Goal: Contribute content: Add original content to the website for others to see

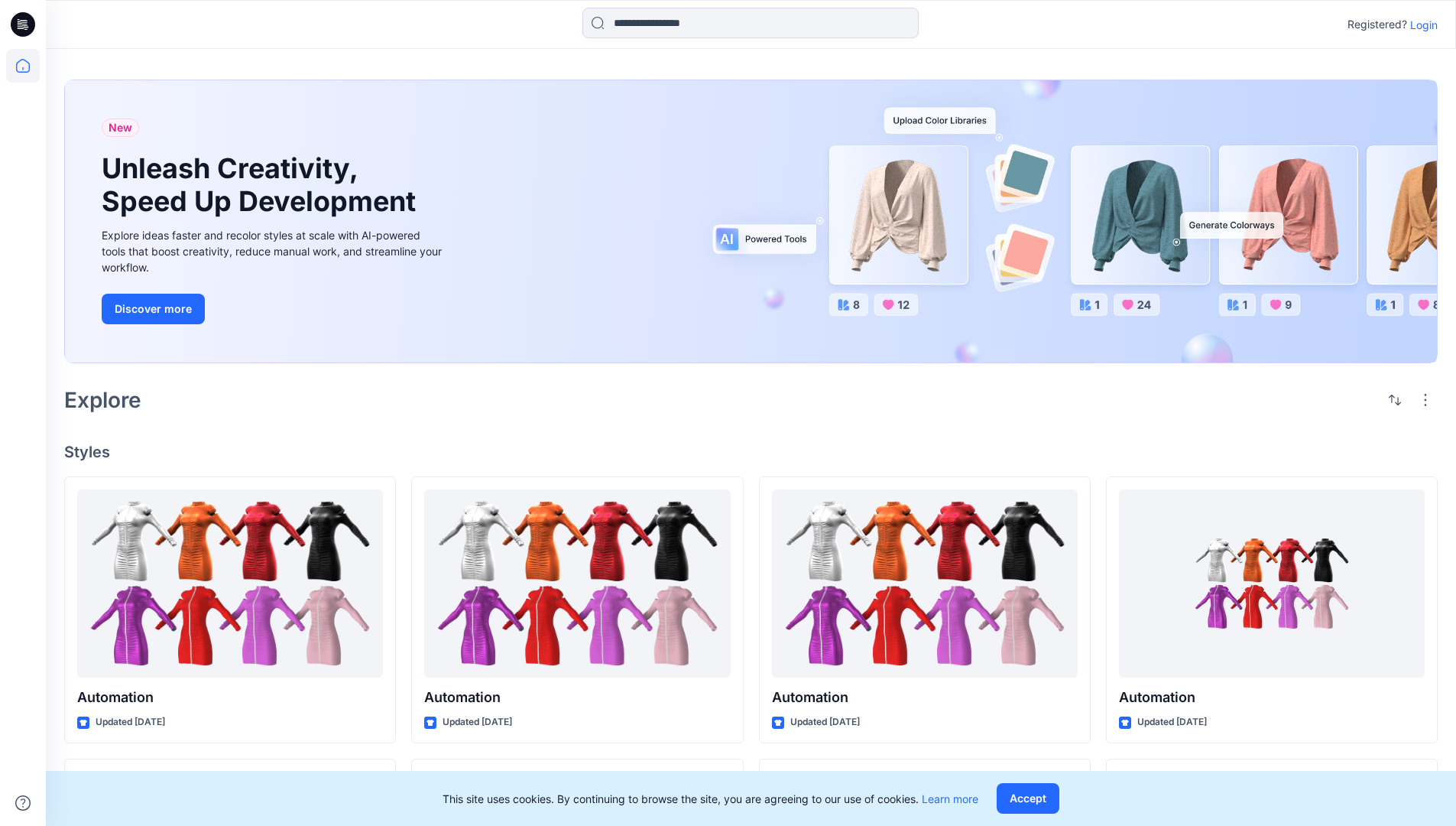
click at [1420, 24] on p "Login" at bounding box center [1425, 24] width 28 height 16
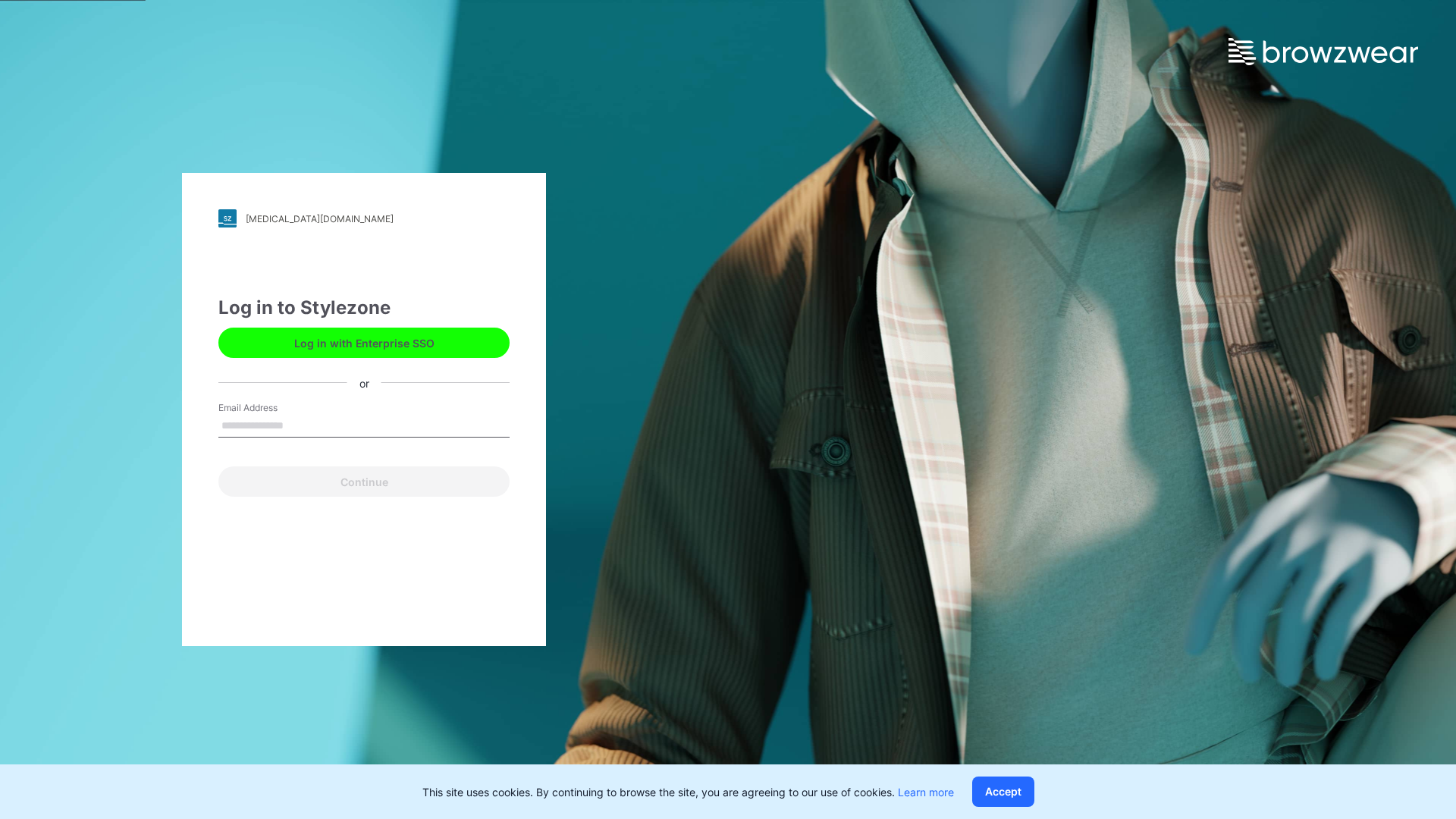
click at [299, 425] on input "Email Address" at bounding box center [363, 426] width 291 height 23
type input "**********"
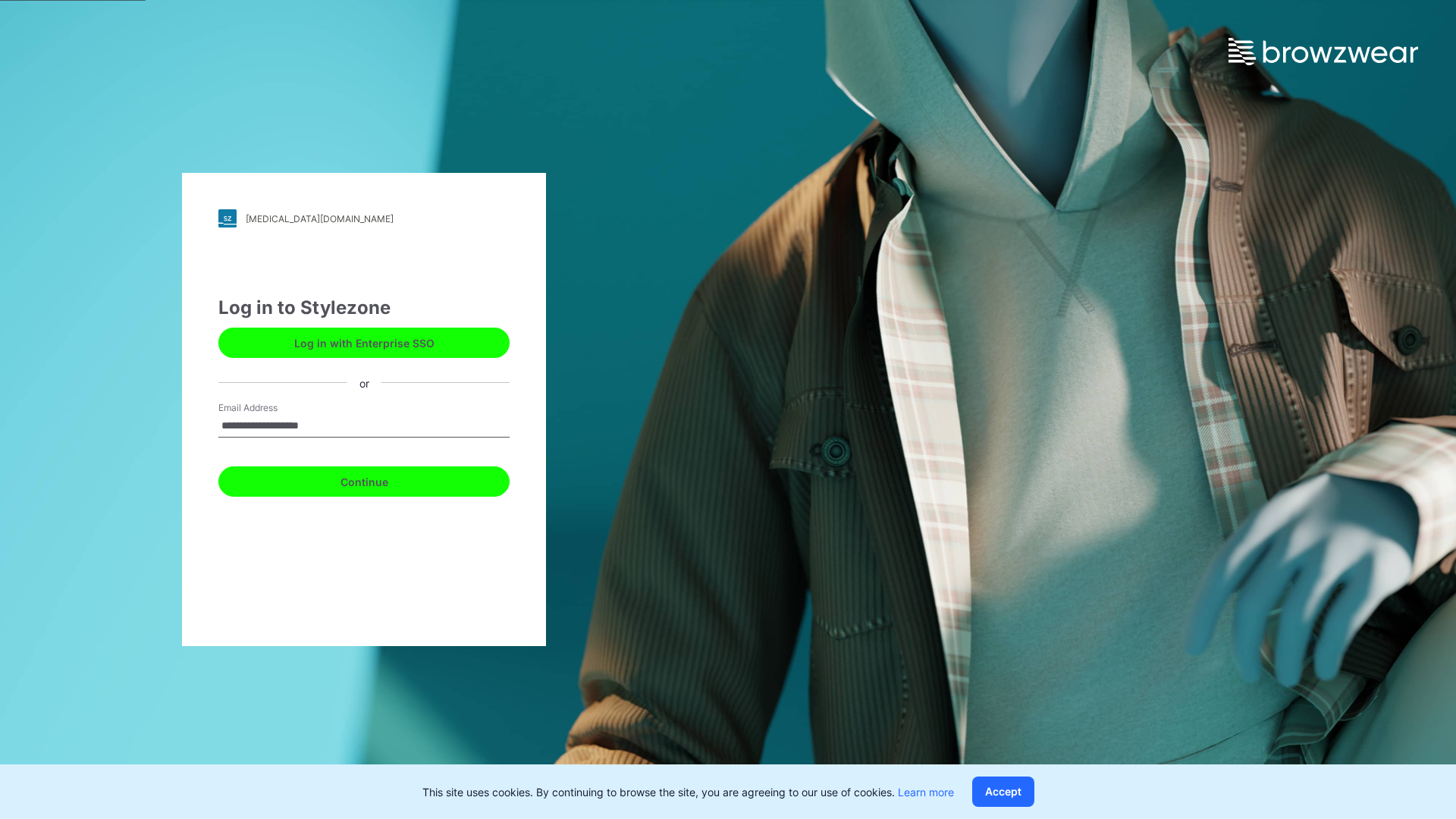
click at [381, 479] on button "Continue" at bounding box center [363, 481] width 291 height 30
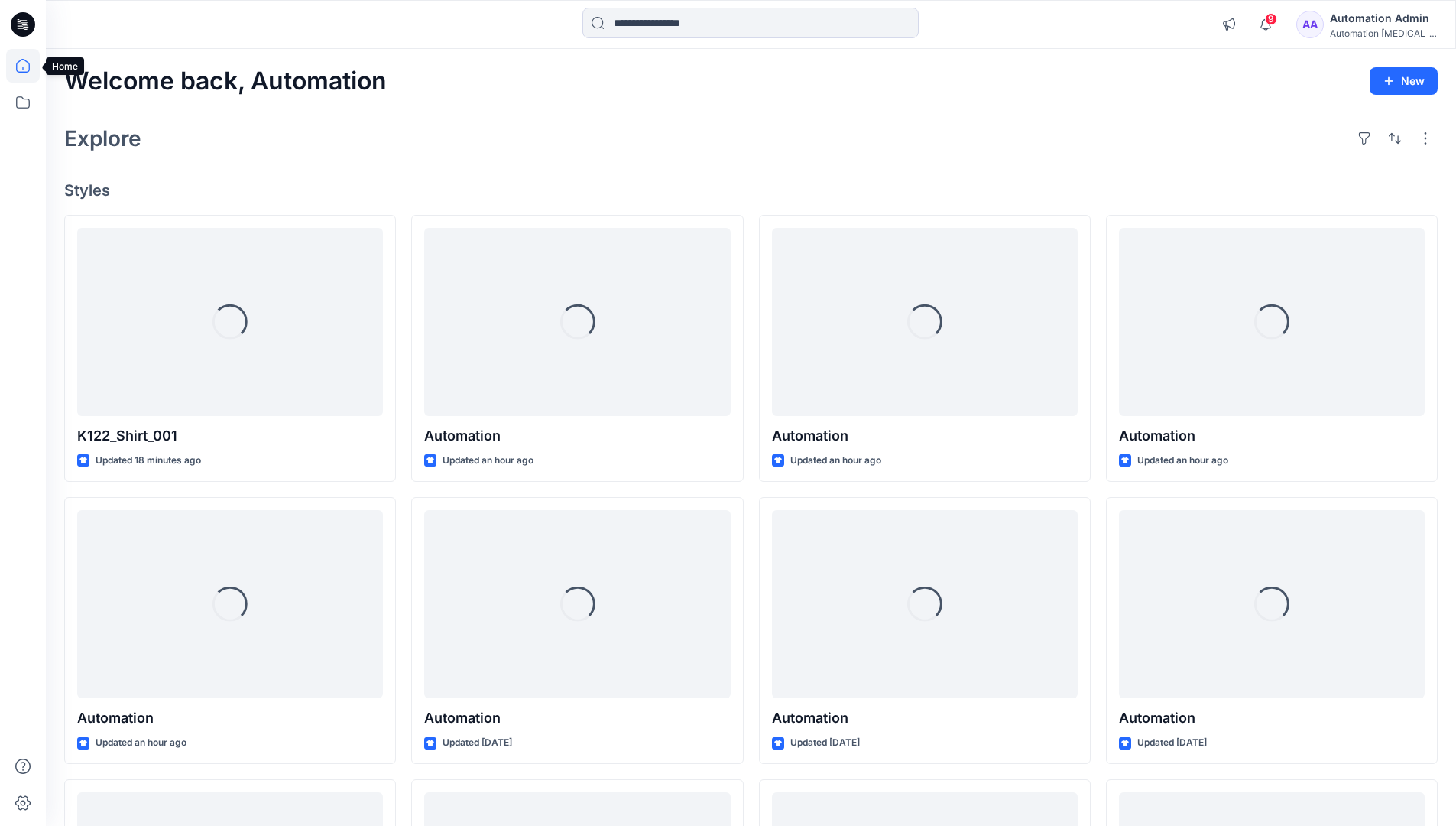
click at [29, 66] on icon at bounding box center [22, 66] width 14 height 14
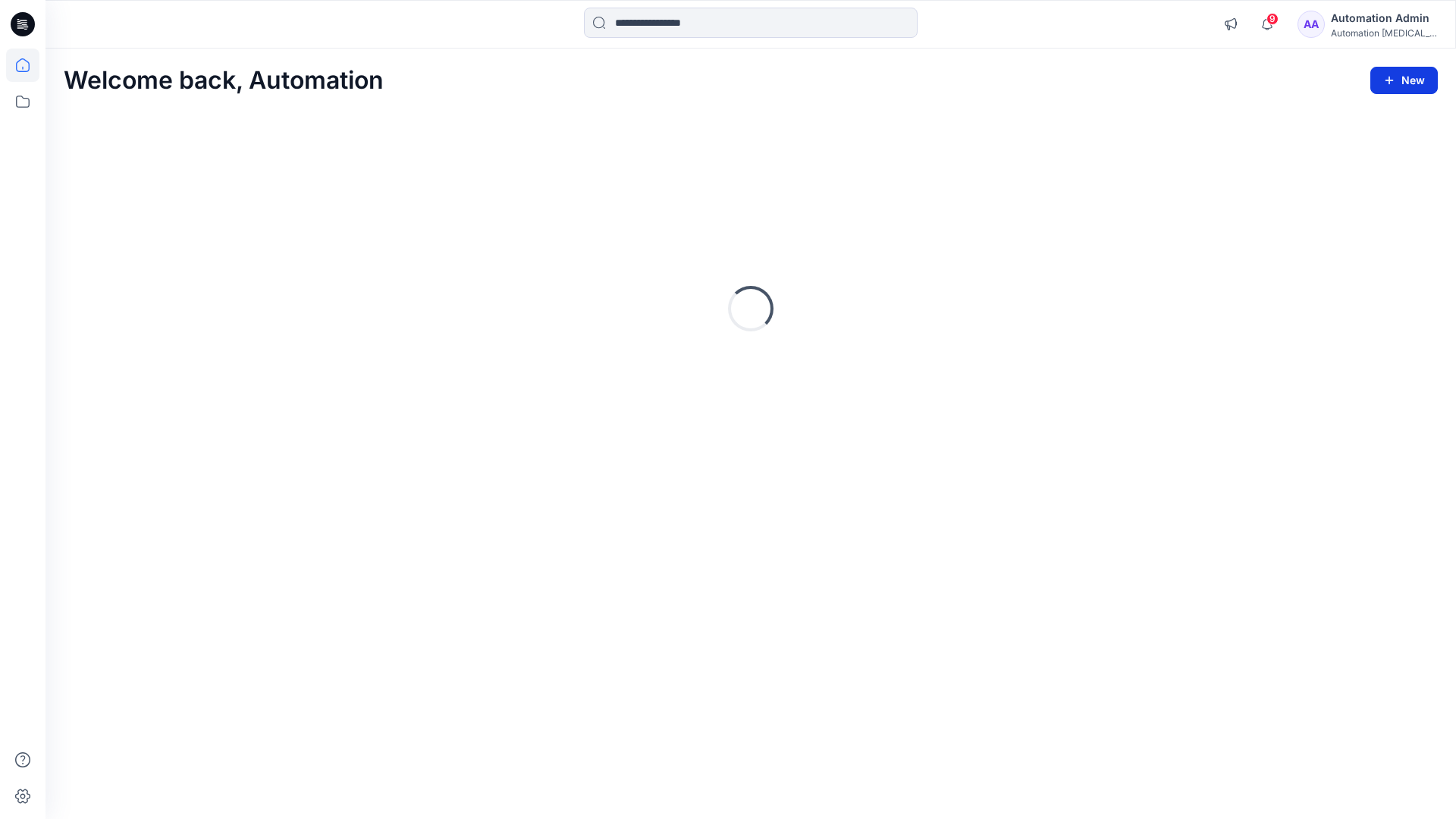
click at [1411, 77] on button "New" at bounding box center [1404, 81] width 68 height 28
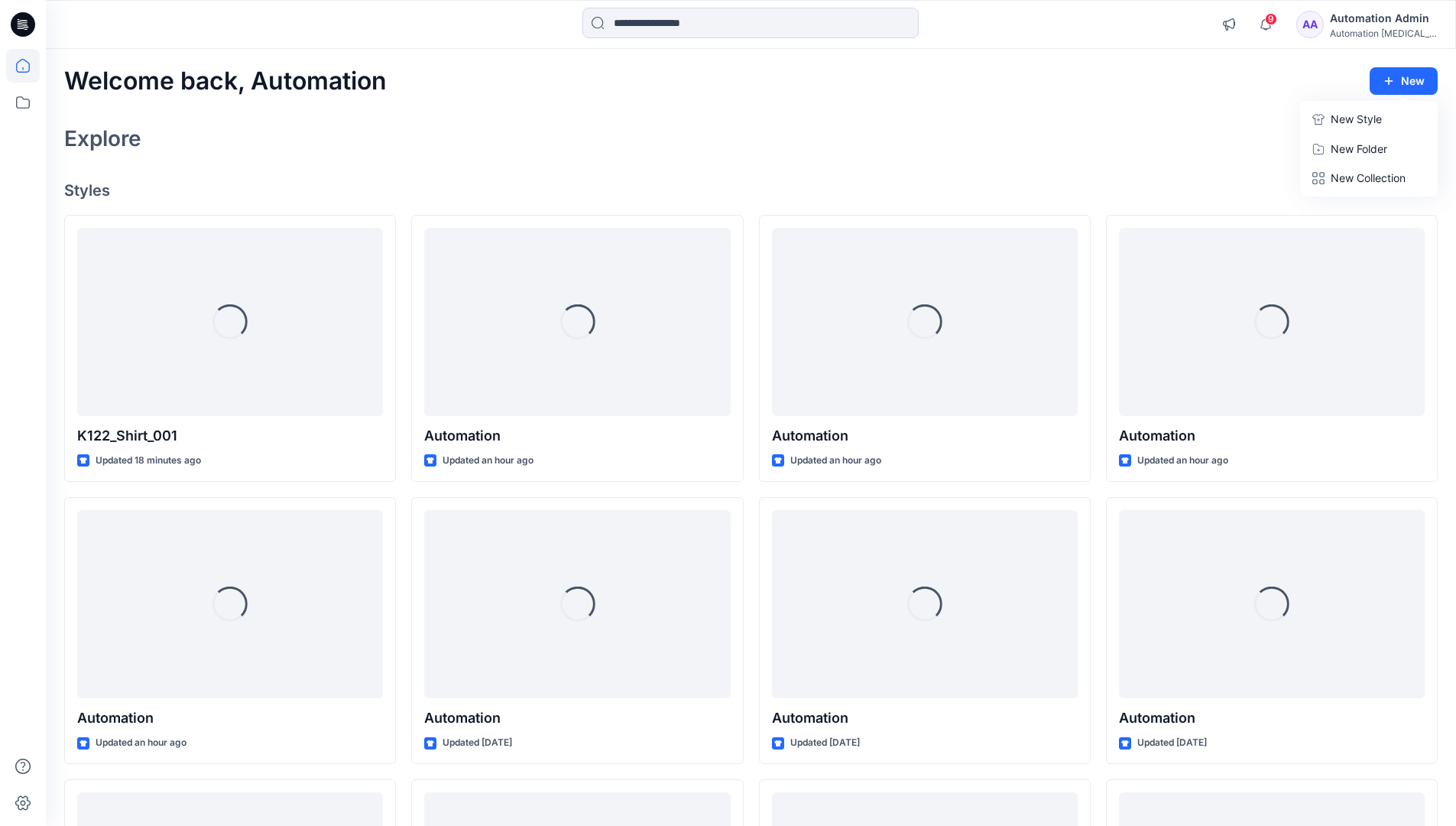
click at [1345, 115] on p "New Style" at bounding box center [1356, 119] width 51 height 18
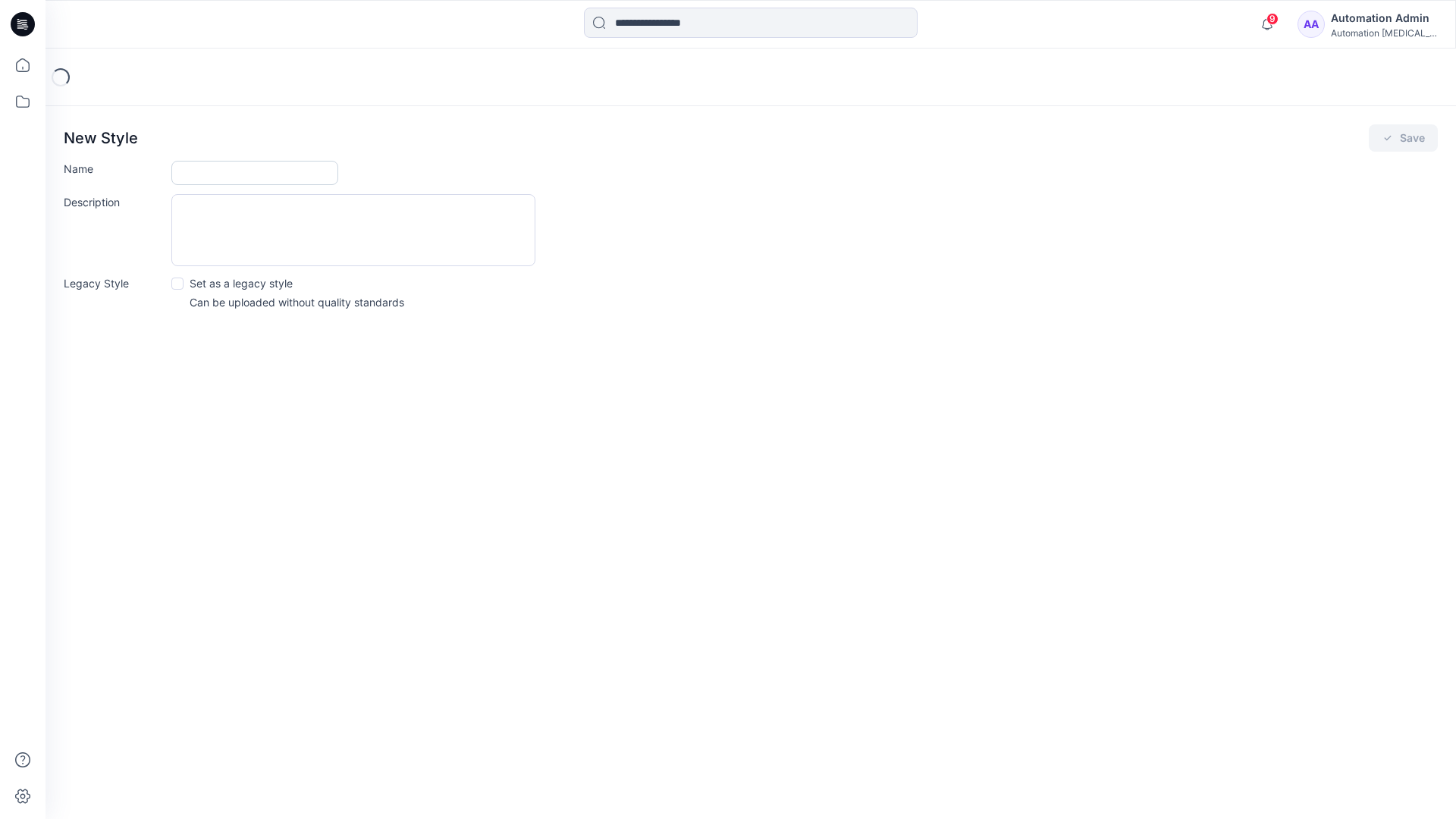
click at [212, 176] on input "Name" at bounding box center [255, 172] width 167 height 24
type input "**********"
click at [177, 282] on span at bounding box center [177, 282] width 12 height 12
click at [1402, 138] on button "Save" at bounding box center [1403, 138] width 69 height 28
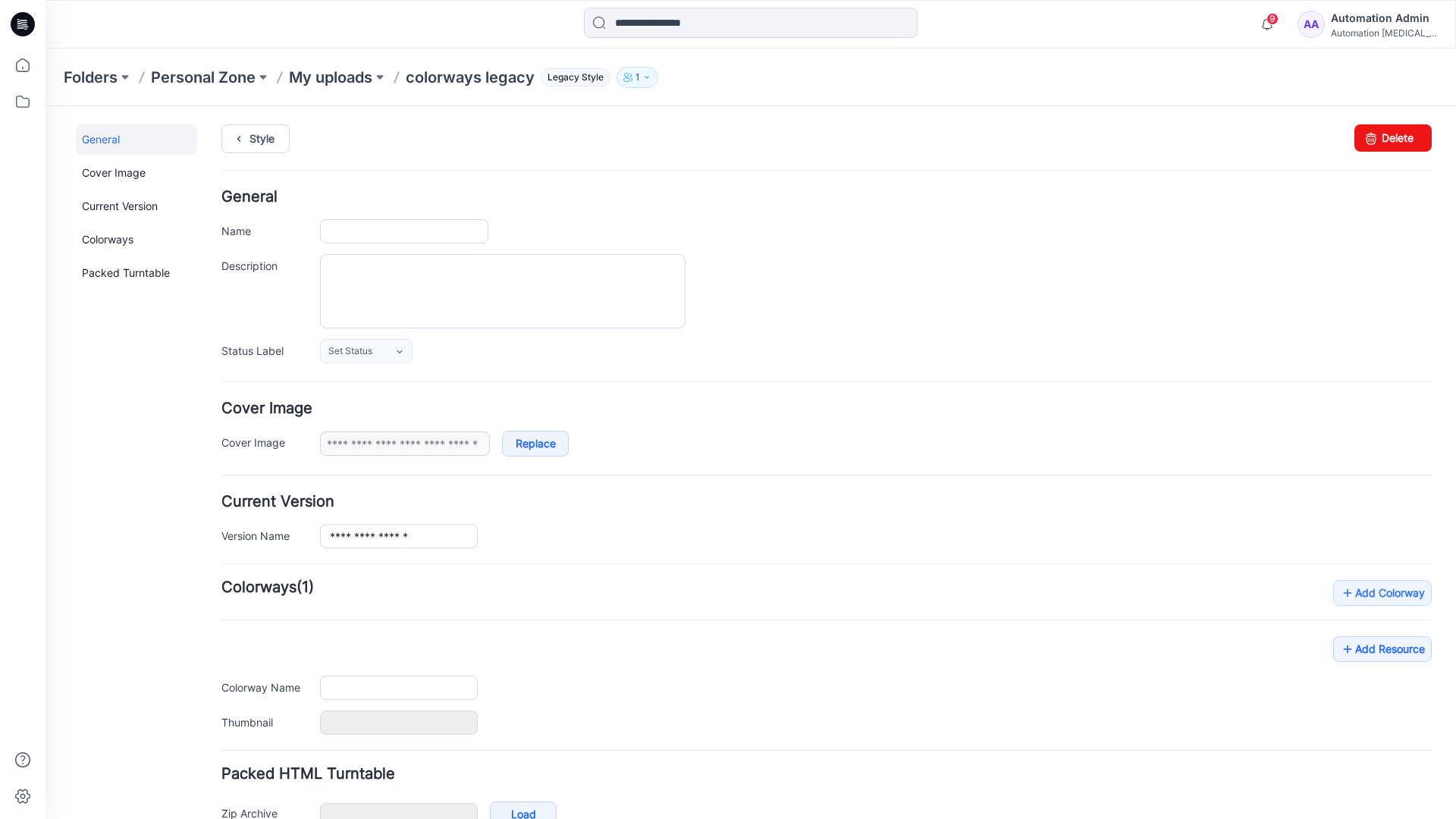
type input "**********"
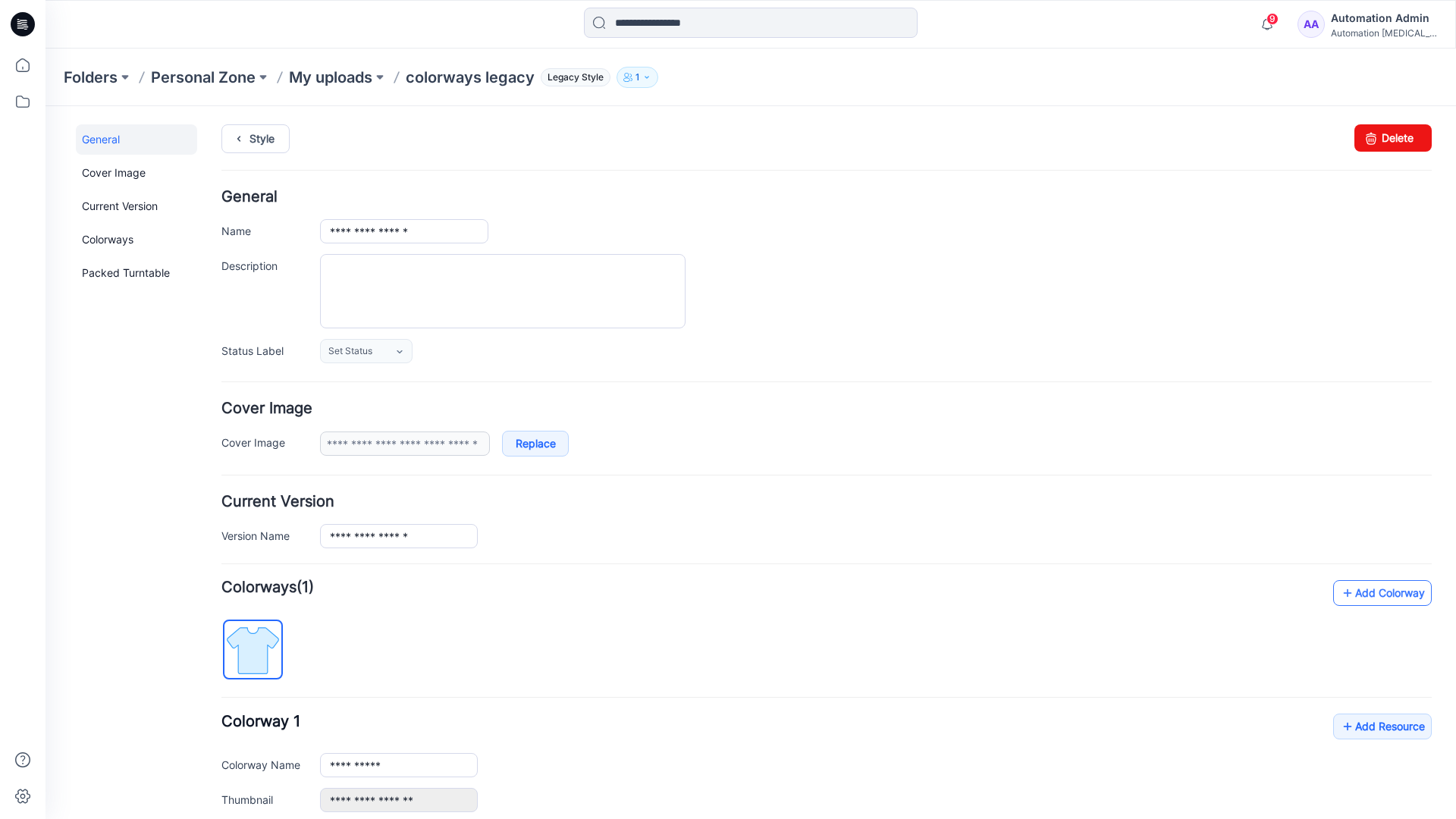
click at [1361, 598] on link "Add Colorway" at bounding box center [1382, 592] width 98 height 26
click at [1359, 593] on link "Add Colorway" at bounding box center [1382, 592] width 98 height 26
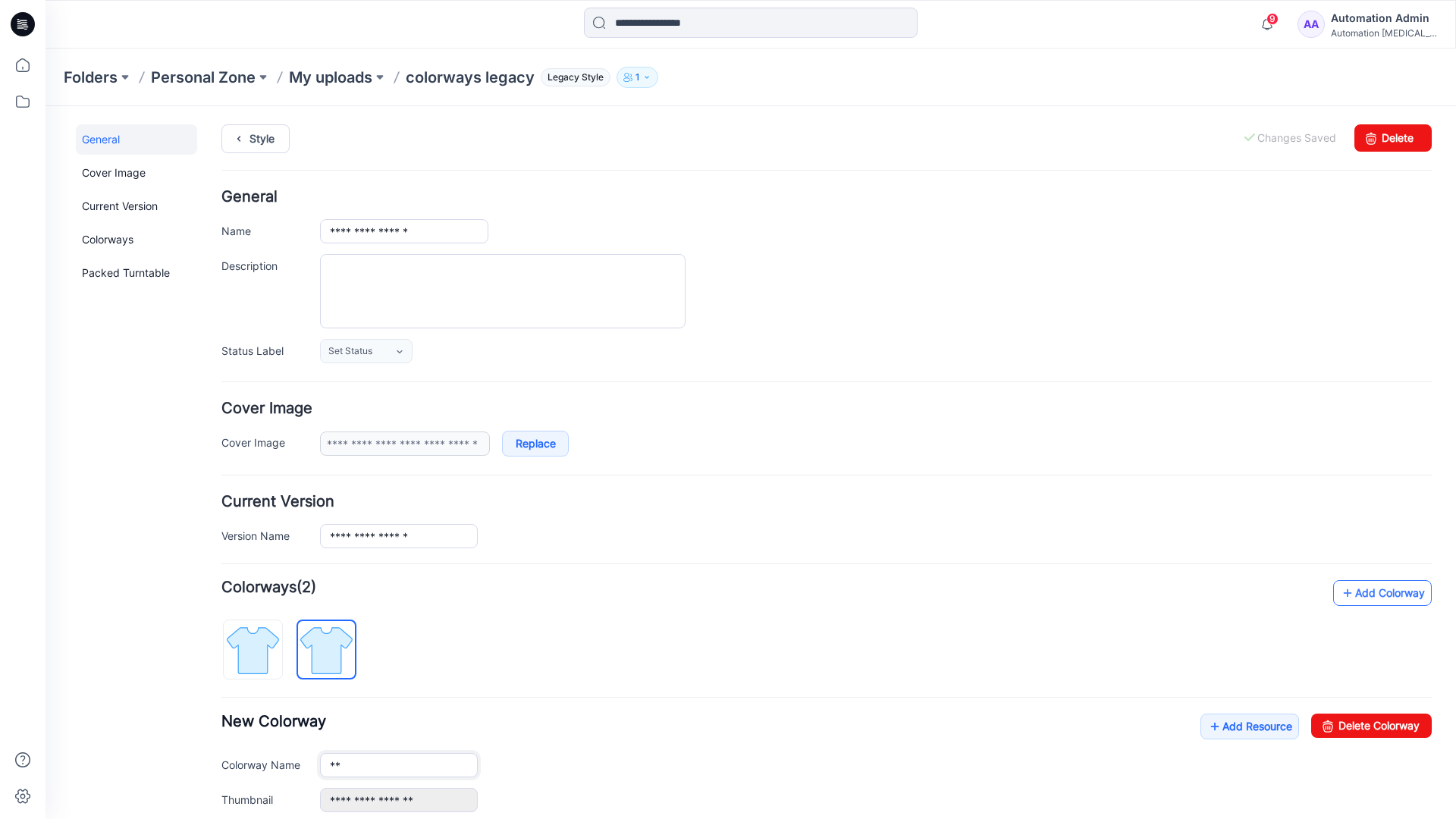
type input "*"
click at [339, 648] on img at bounding box center [327, 650] width 57 height 57
click at [377, 767] on input "**********" at bounding box center [399, 765] width 158 height 24
click at [399, 763] on input "**********" at bounding box center [399, 765] width 158 height 24
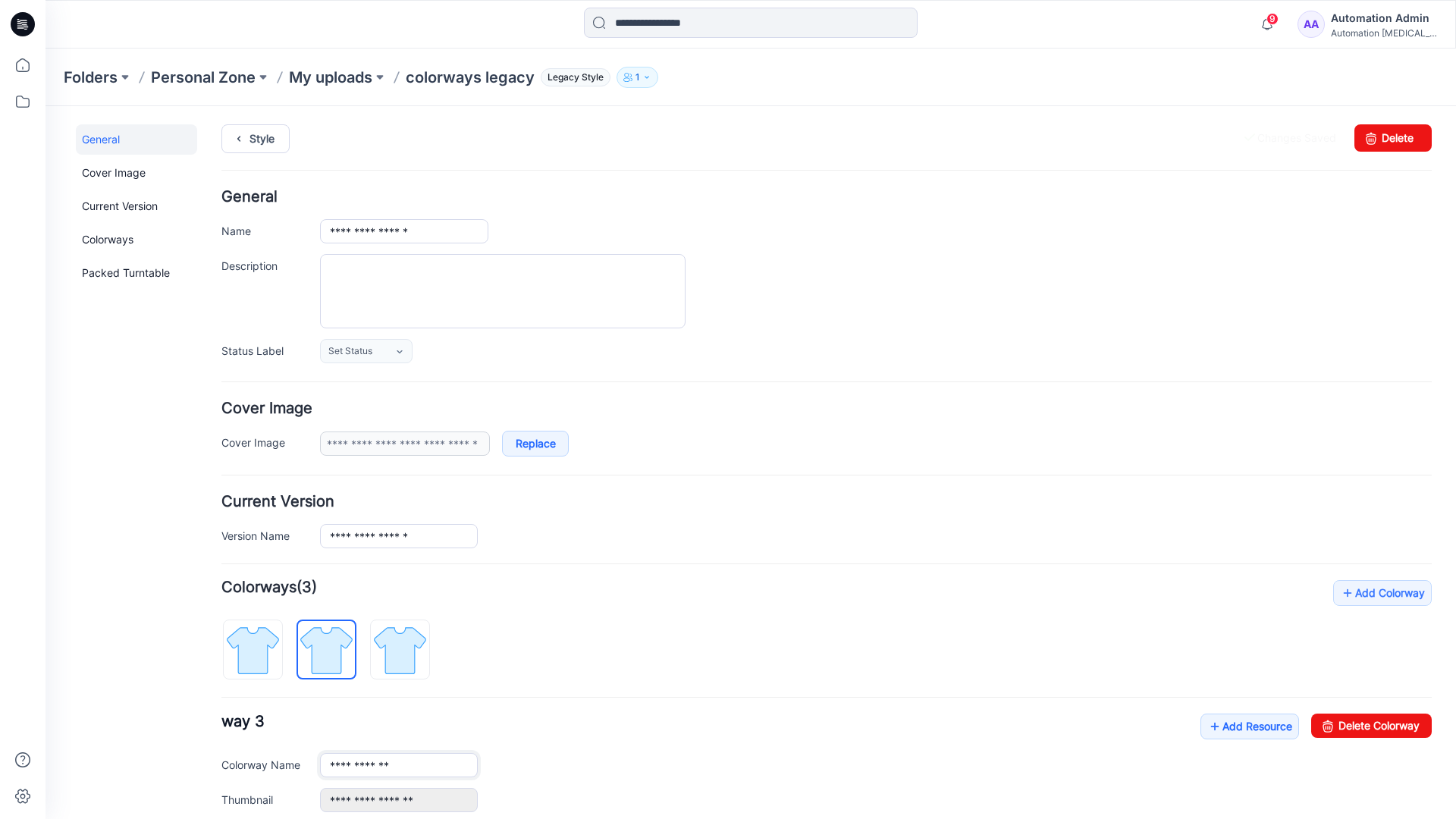
click at [399, 763] on input "**********" at bounding box center [399, 765] width 158 height 24
type input "*"
click at [269, 639] on img at bounding box center [253, 650] width 57 height 57
click at [1241, 728] on link "Add Resource" at bounding box center [1249, 726] width 98 height 26
type input "**********"
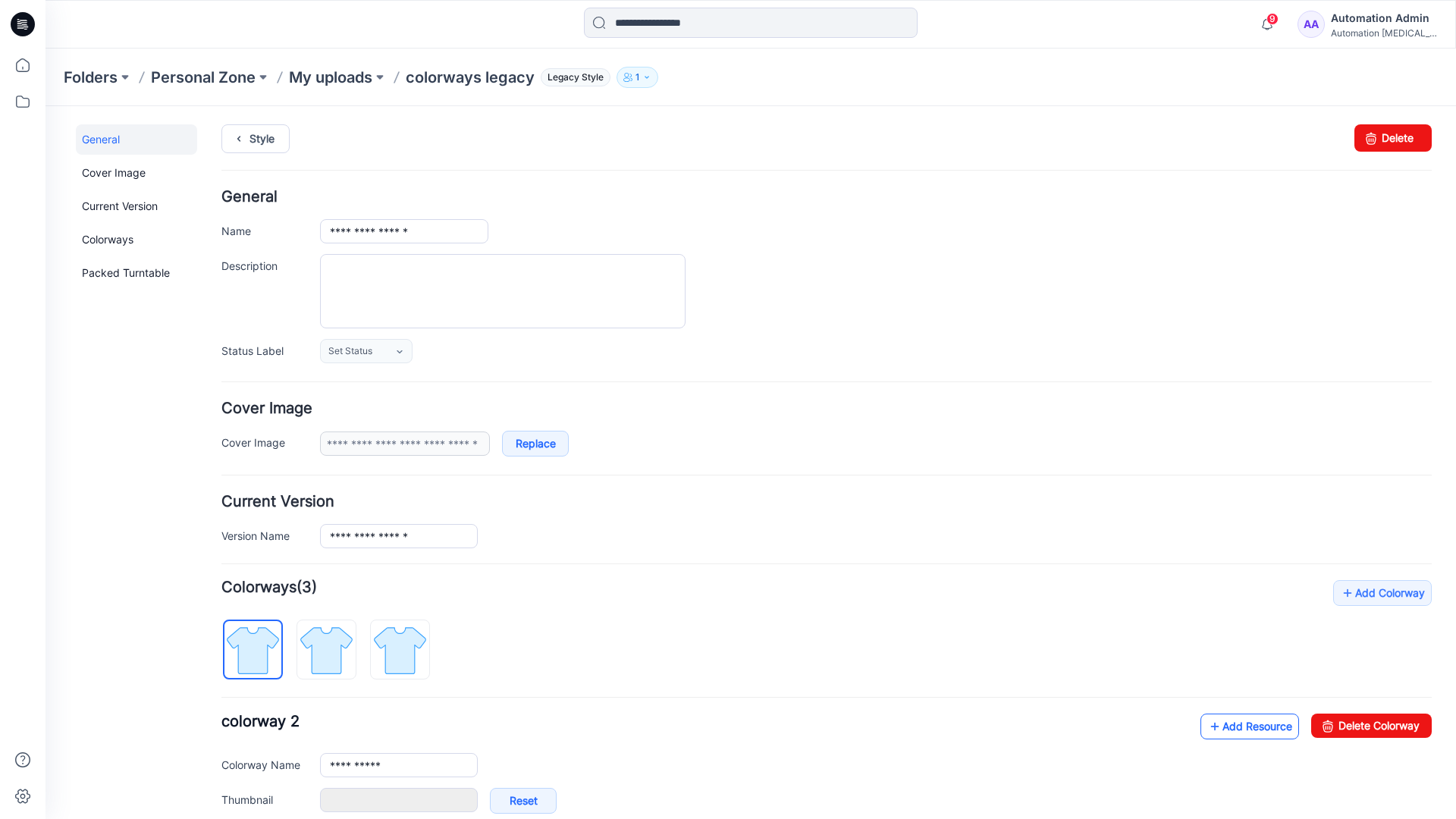
type input "**********"
click at [304, 800] on link at bounding box center [305, 799] width 12 height 12
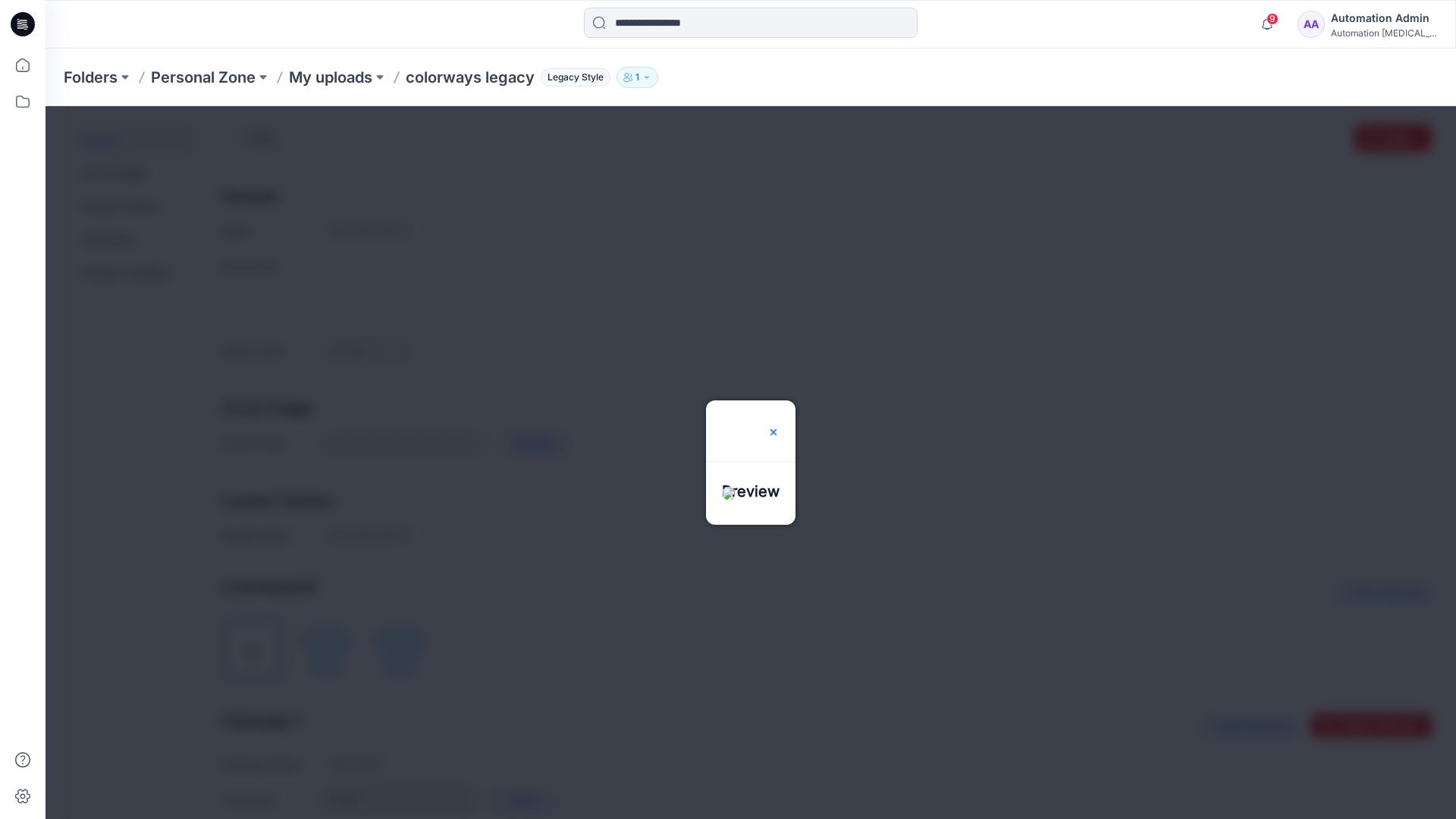
click at [780, 426] on img at bounding box center [772, 431] width 12 height 12
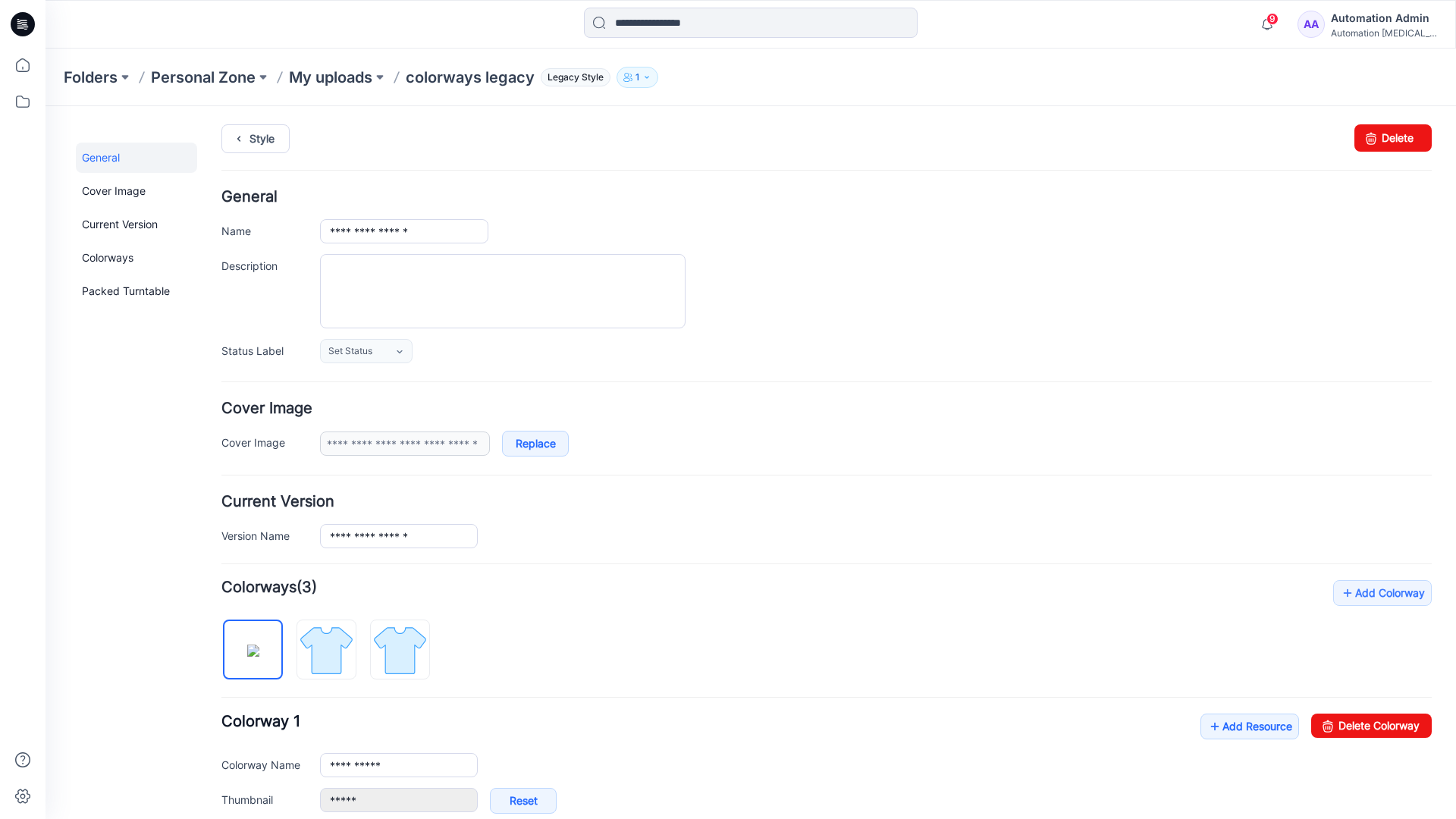
scroll to position [260, 0]
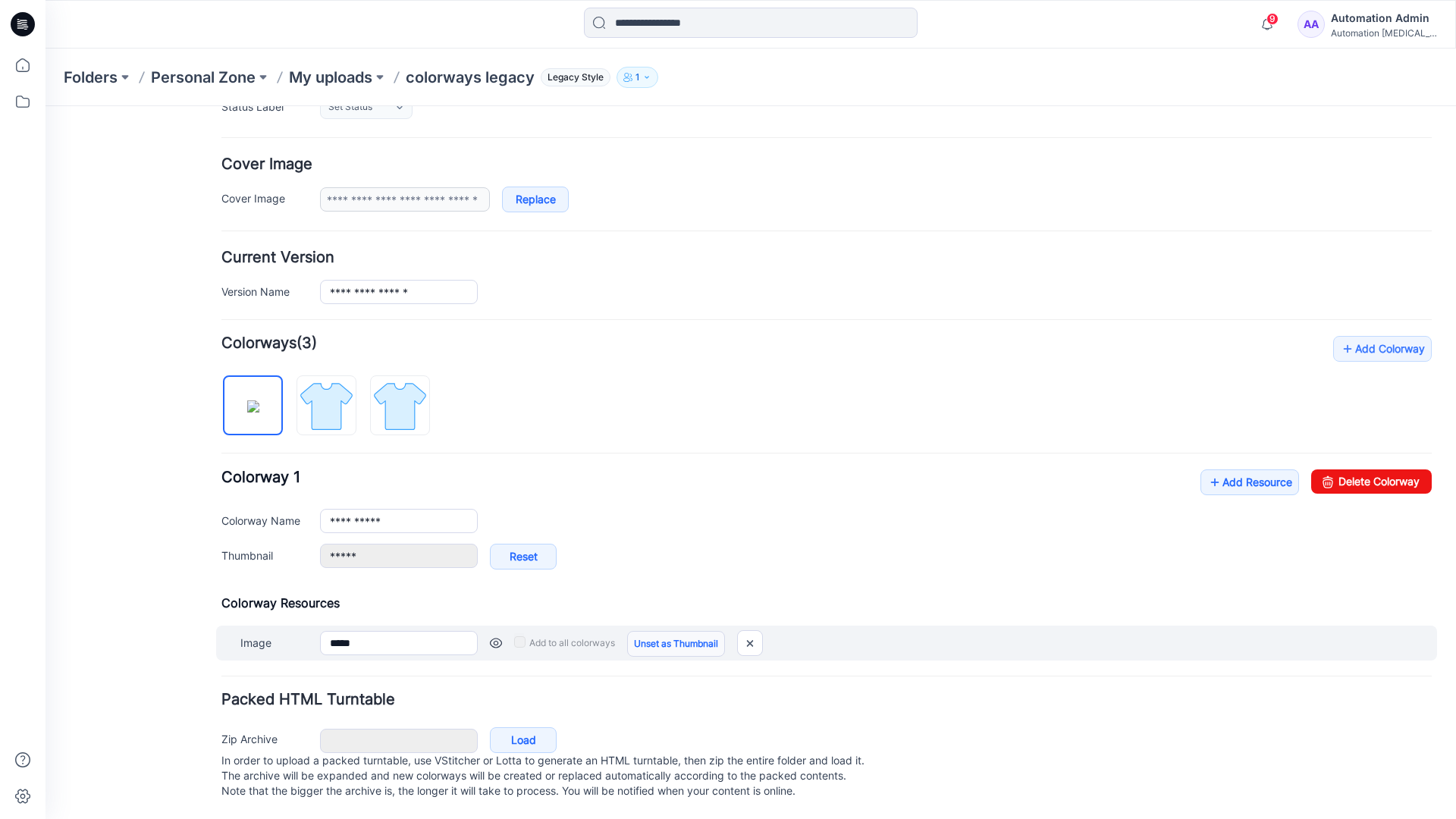
click at [671, 631] on link "Unset as Thumbnail" at bounding box center [675, 644] width 98 height 26
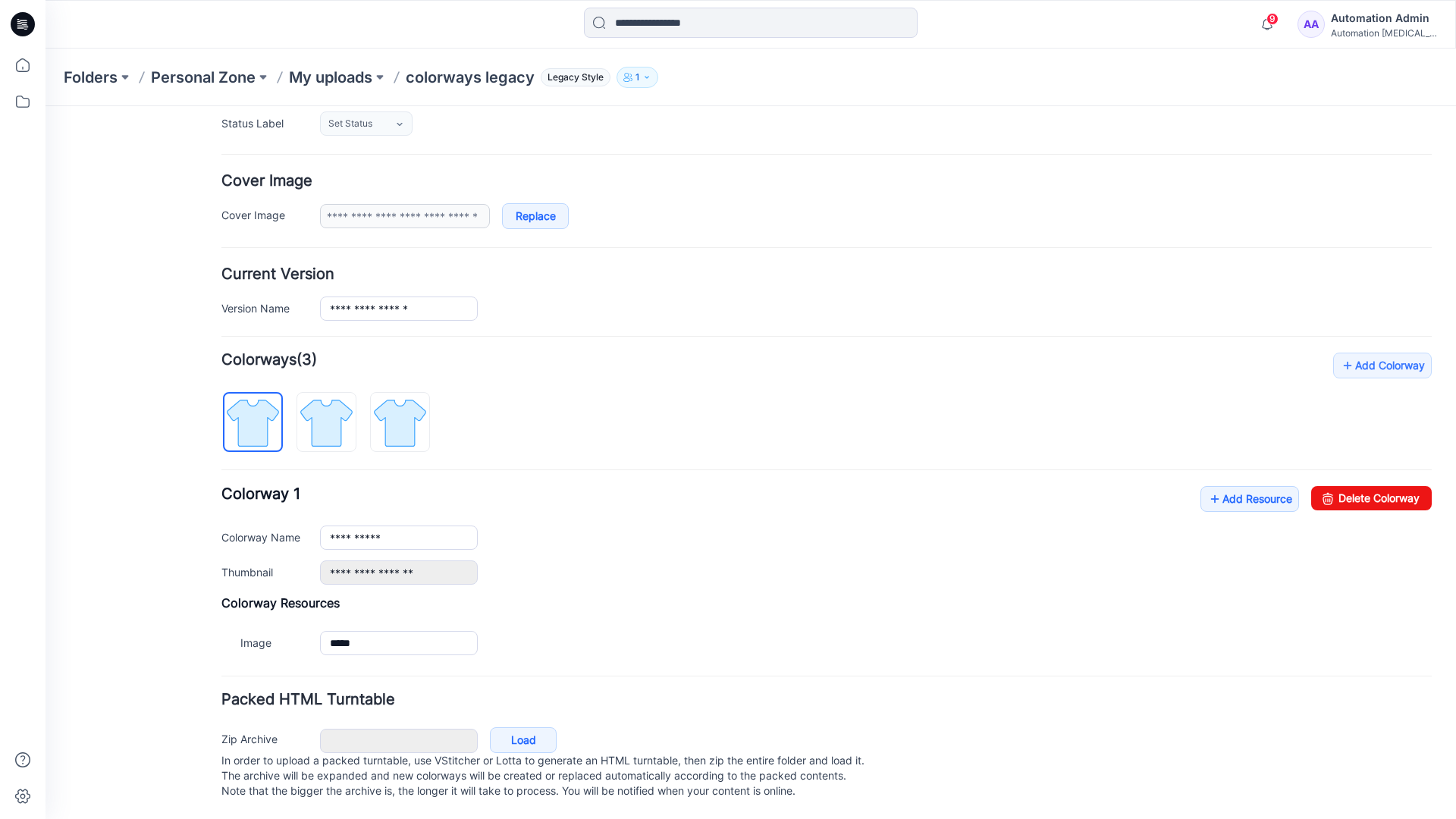
scroll to position [242, 0]
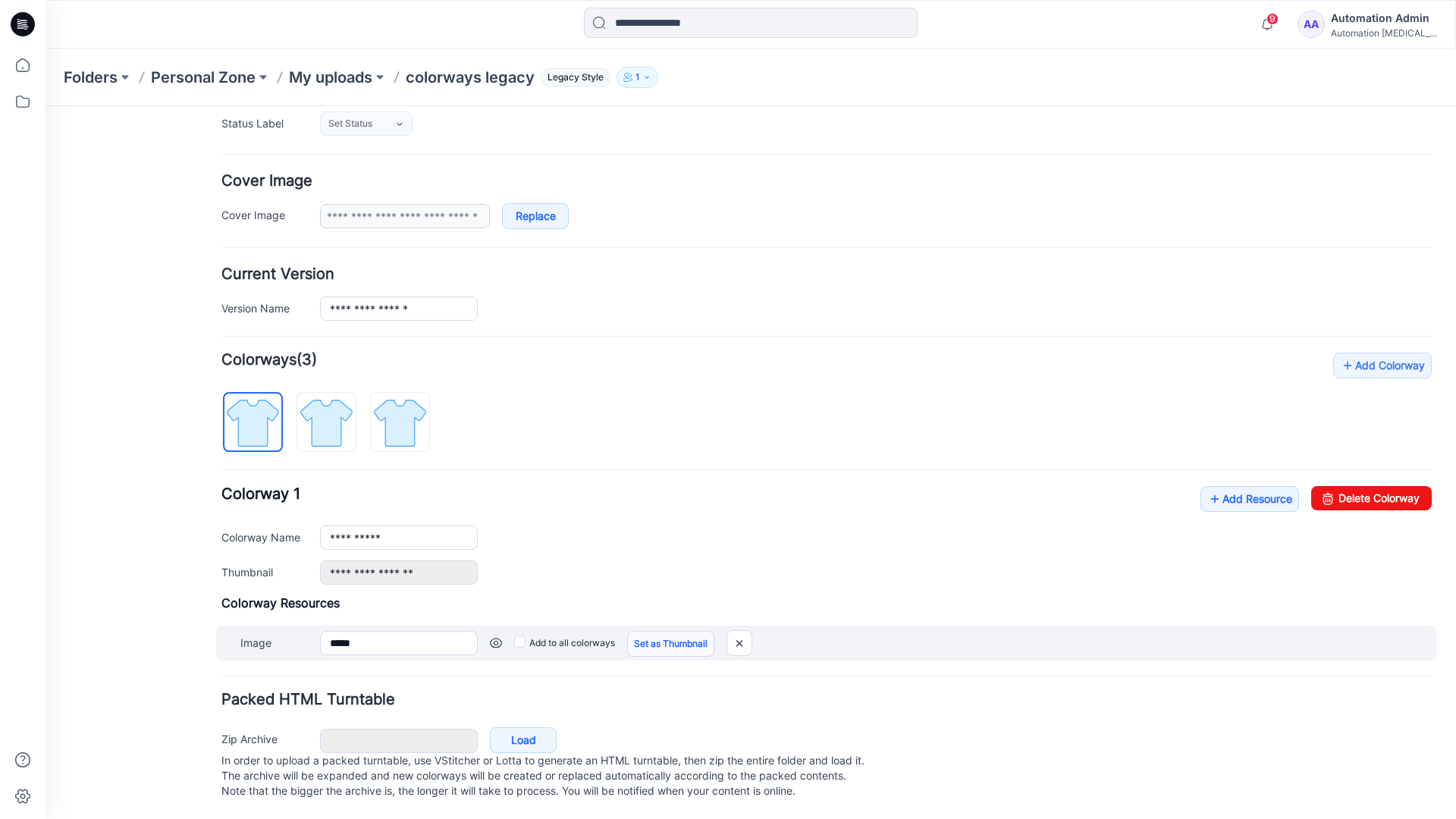
click at [648, 631] on link "Set as Thumbnail" at bounding box center [670, 644] width 87 height 26
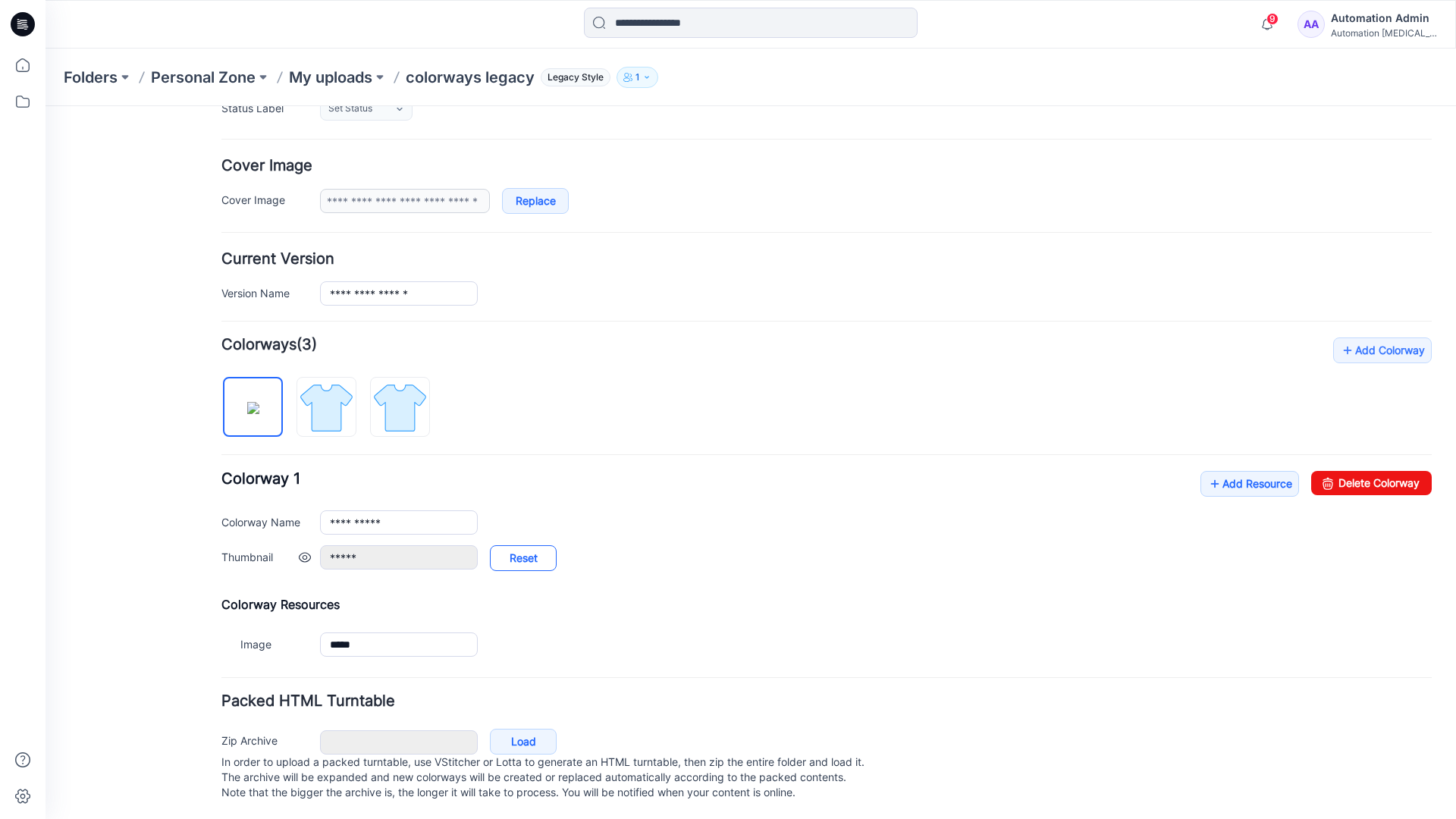
click at [523, 559] on link "Reset" at bounding box center [523, 558] width 67 height 26
type input "**********"
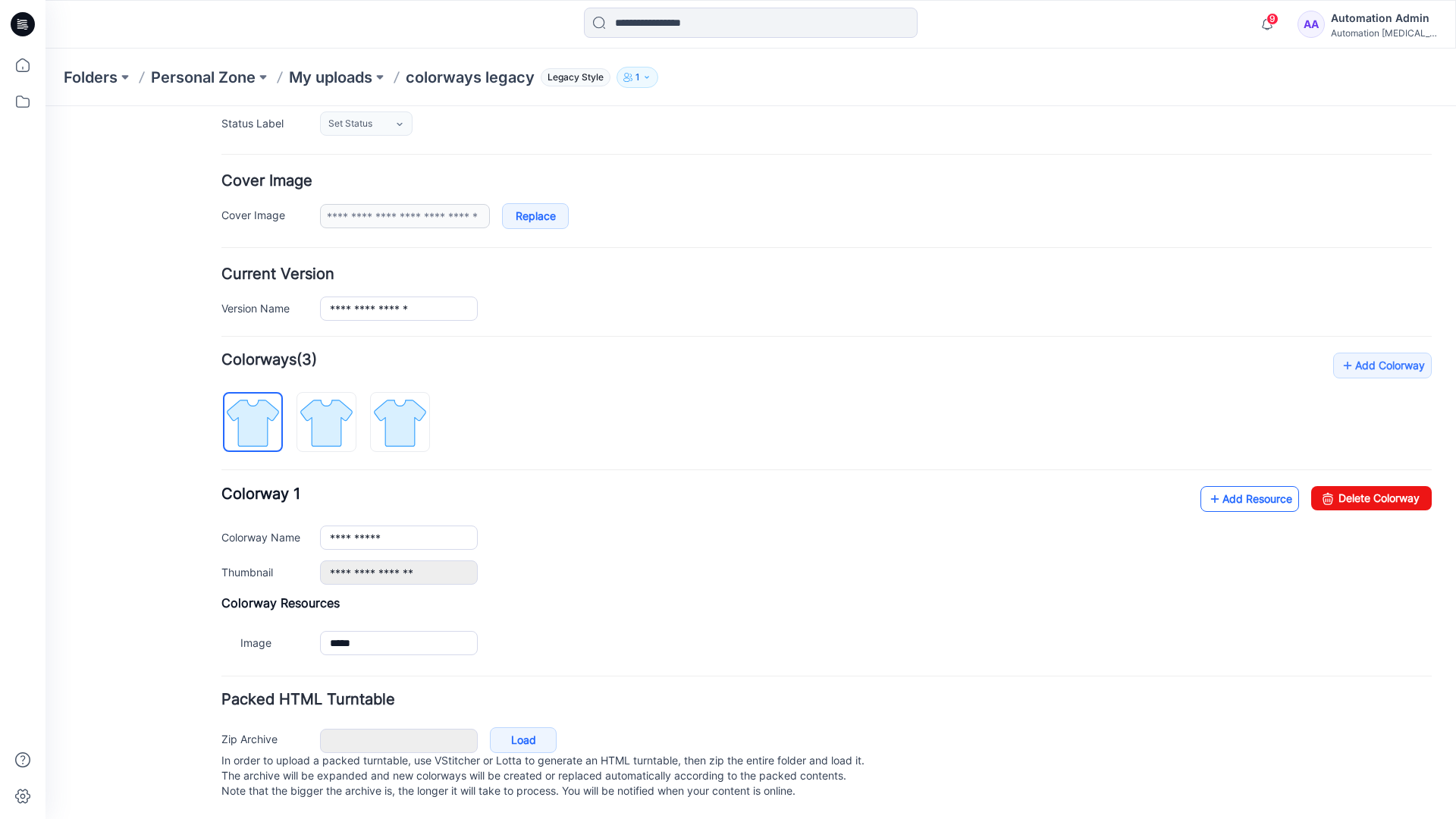
click at [1239, 486] on link "Add Resource" at bounding box center [1249, 499] width 98 height 26
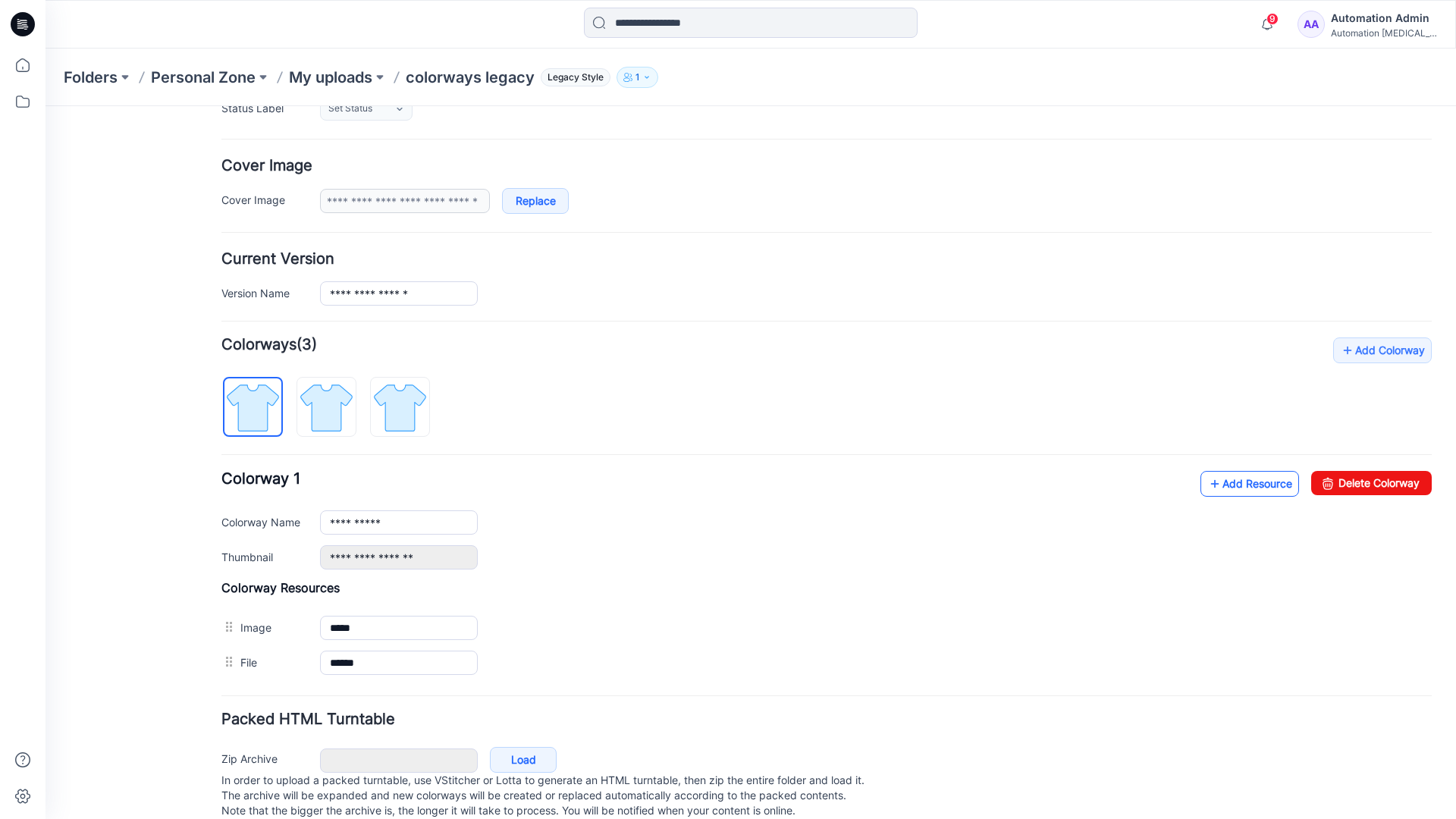
click at [1247, 483] on link "Add Resource" at bounding box center [1249, 483] width 98 height 26
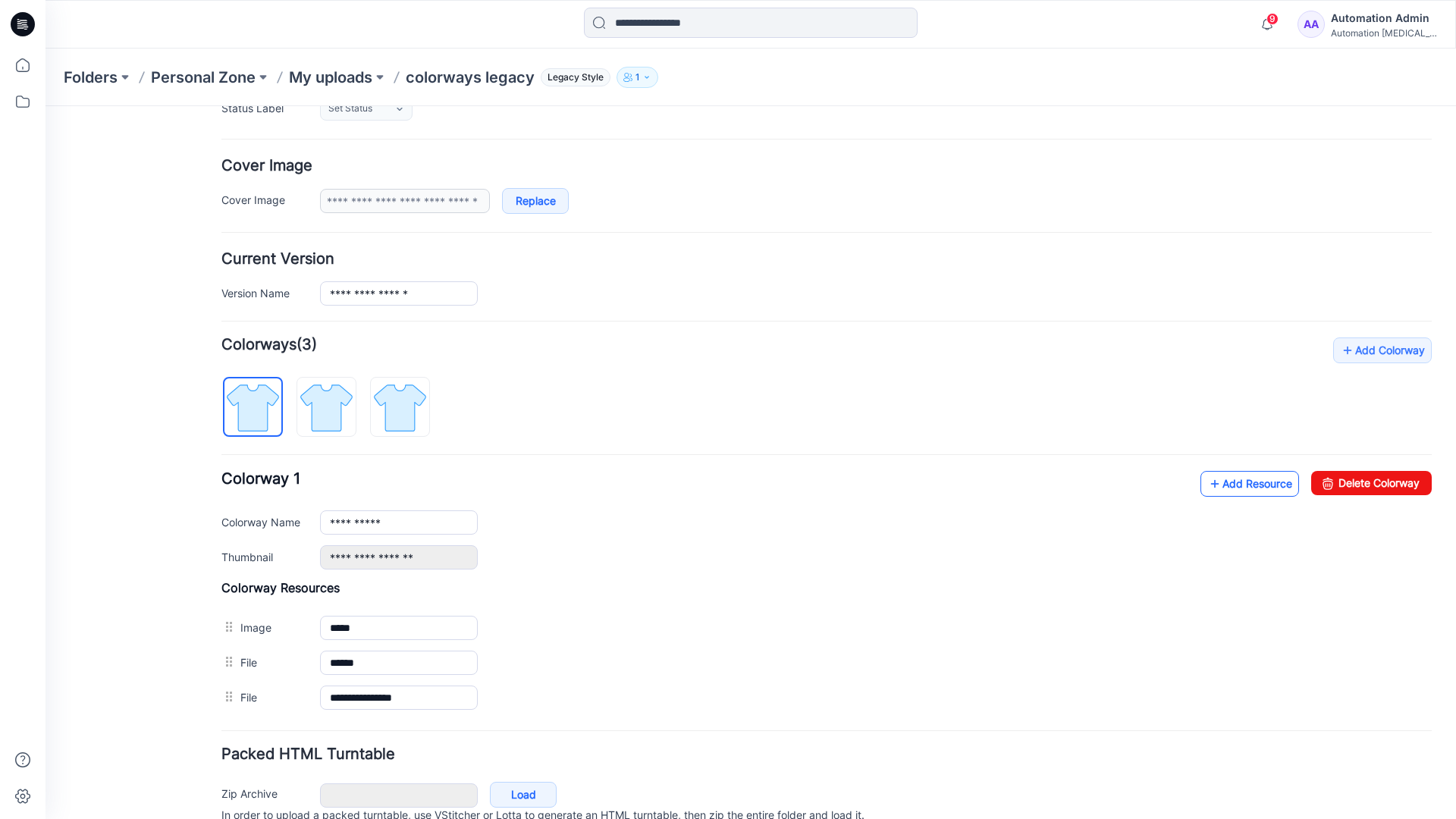
click at [1226, 483] on link "Add Resource" at bounding box center [1249, 483] width 98 height 26
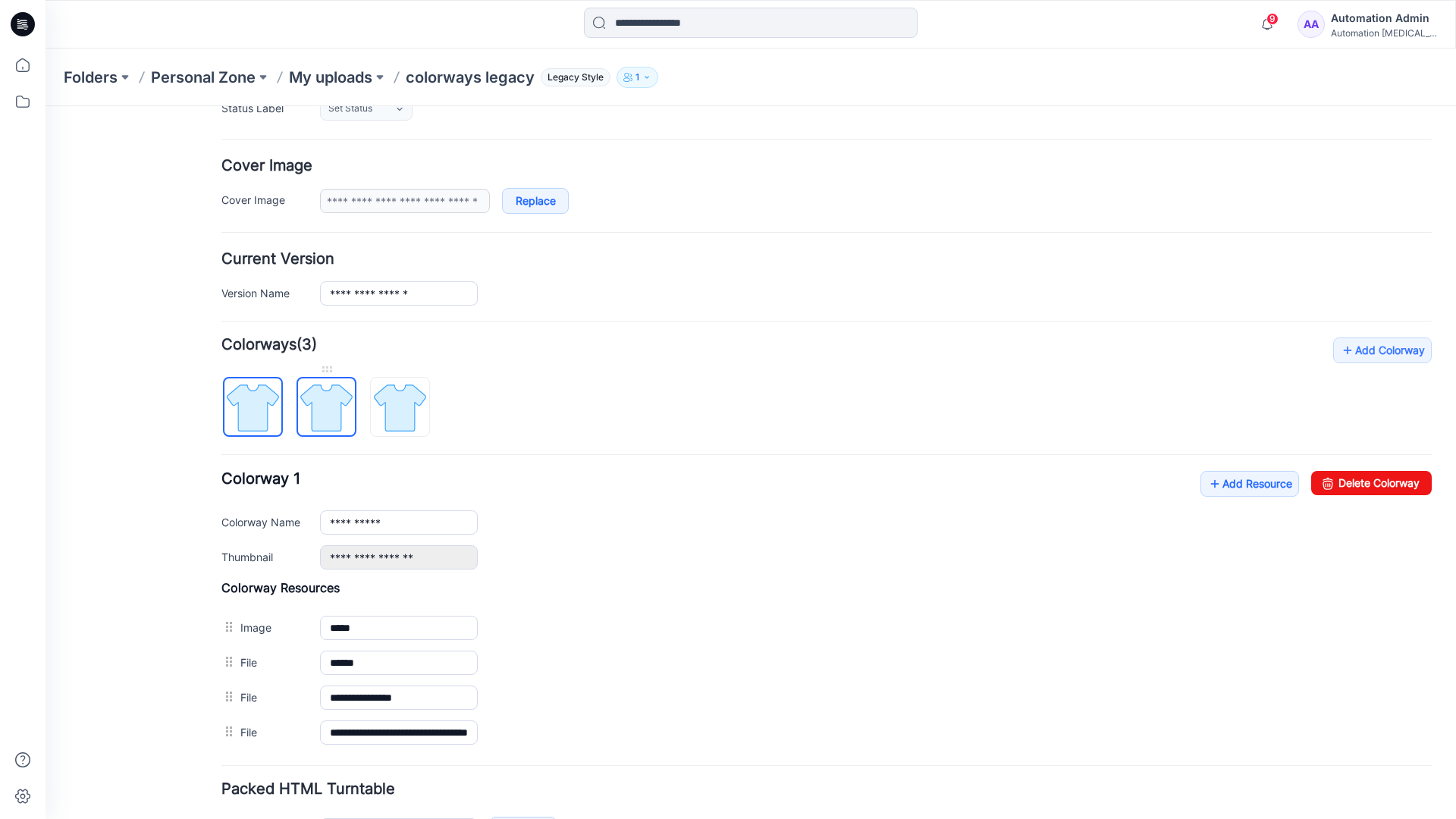
click at [340, 421] on img at bounding box center [327, 407] width 57 height 57
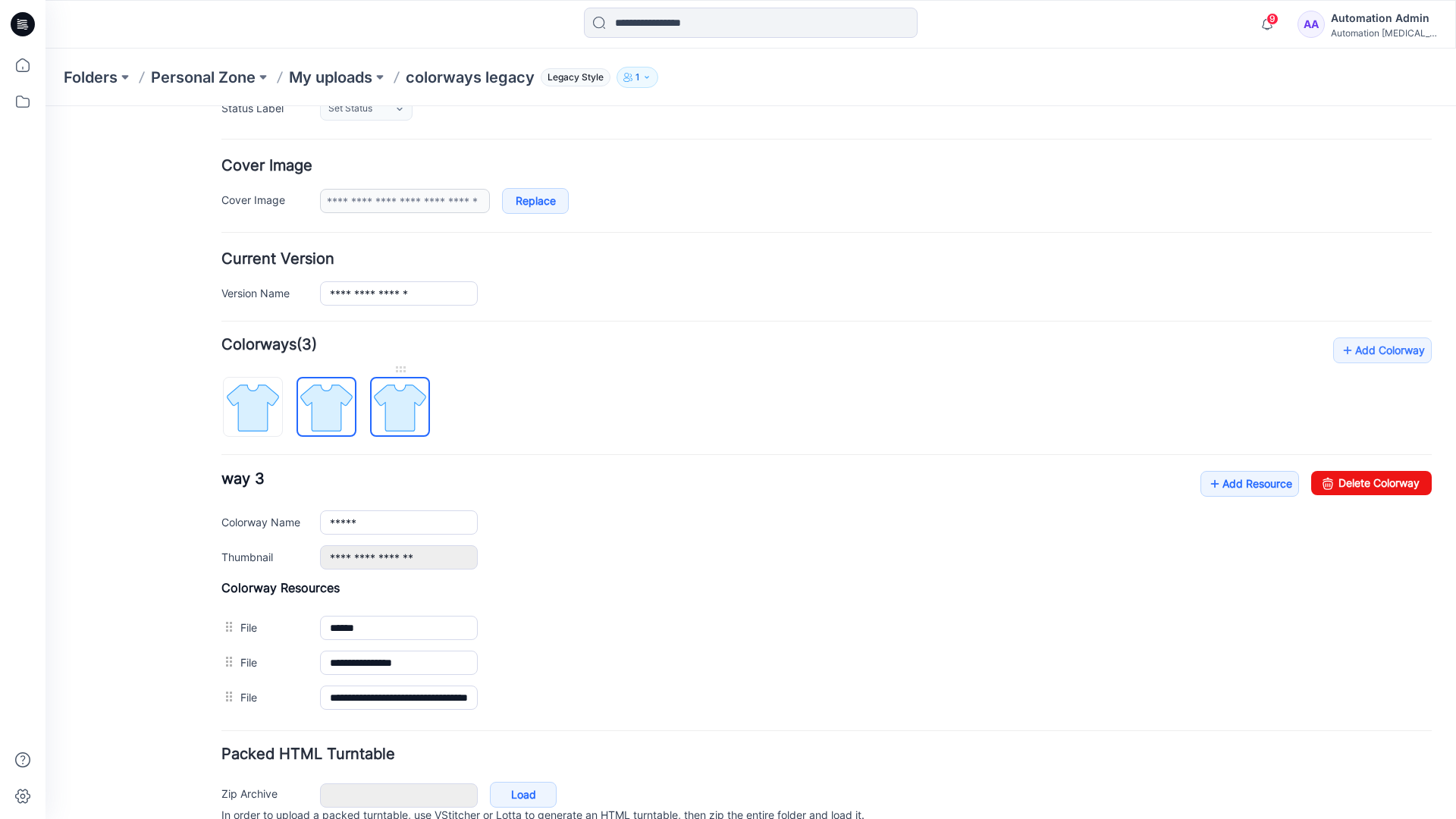
click at [417, 424] on img at bounding box center [400, 407] width 57 height 57
click at [342, 421] on img at bounding box center [327, 407] width 57 height 57
click at [273, 424] on img at bounding box center [253, 407] width 57 height 57
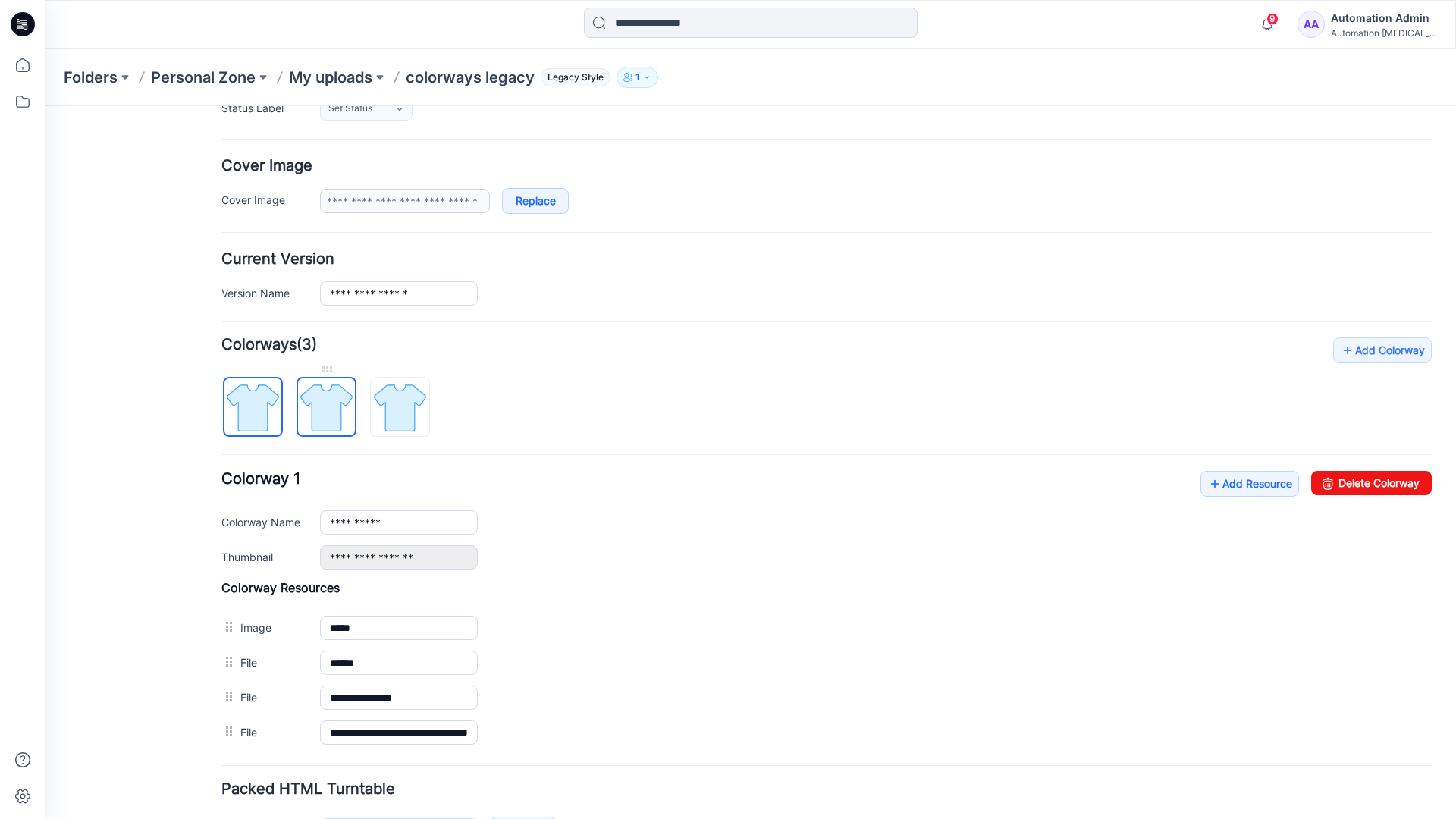
click at [320, 405] on img at bounding box center [327, 407] width 57 height 57
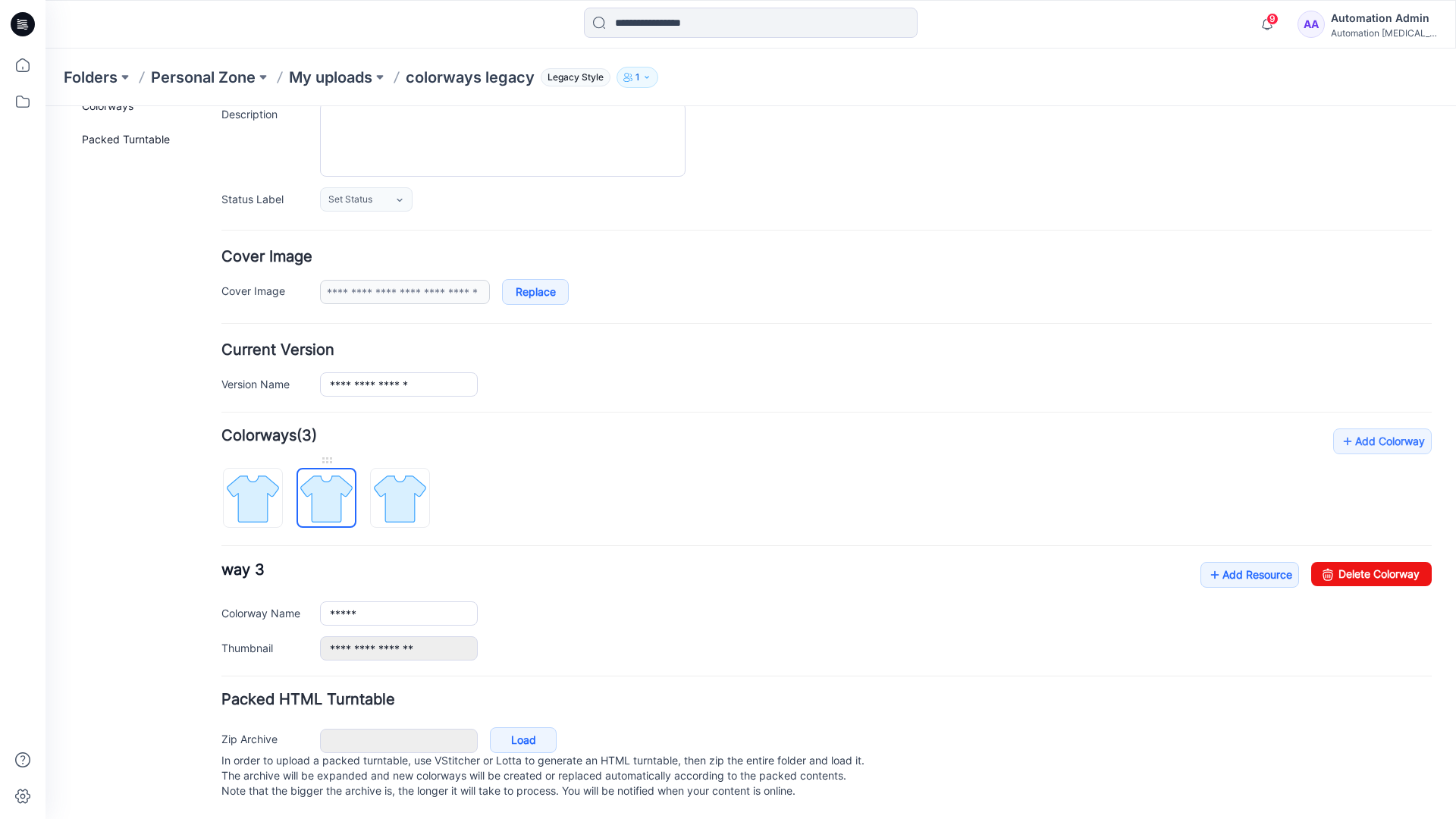
scroll to position [167, 0]
click at [400, 482] on img at bounding box center [400, 498] width 57 height 57
click at [321, 482] on img at bounding box center [327, 498] width 57 height 57
click at [393, 482] on img at bounding box center [400, 498] width 57 height 57
click at [326, 487] on img at bounding box center [327, 498] width 57 height 57
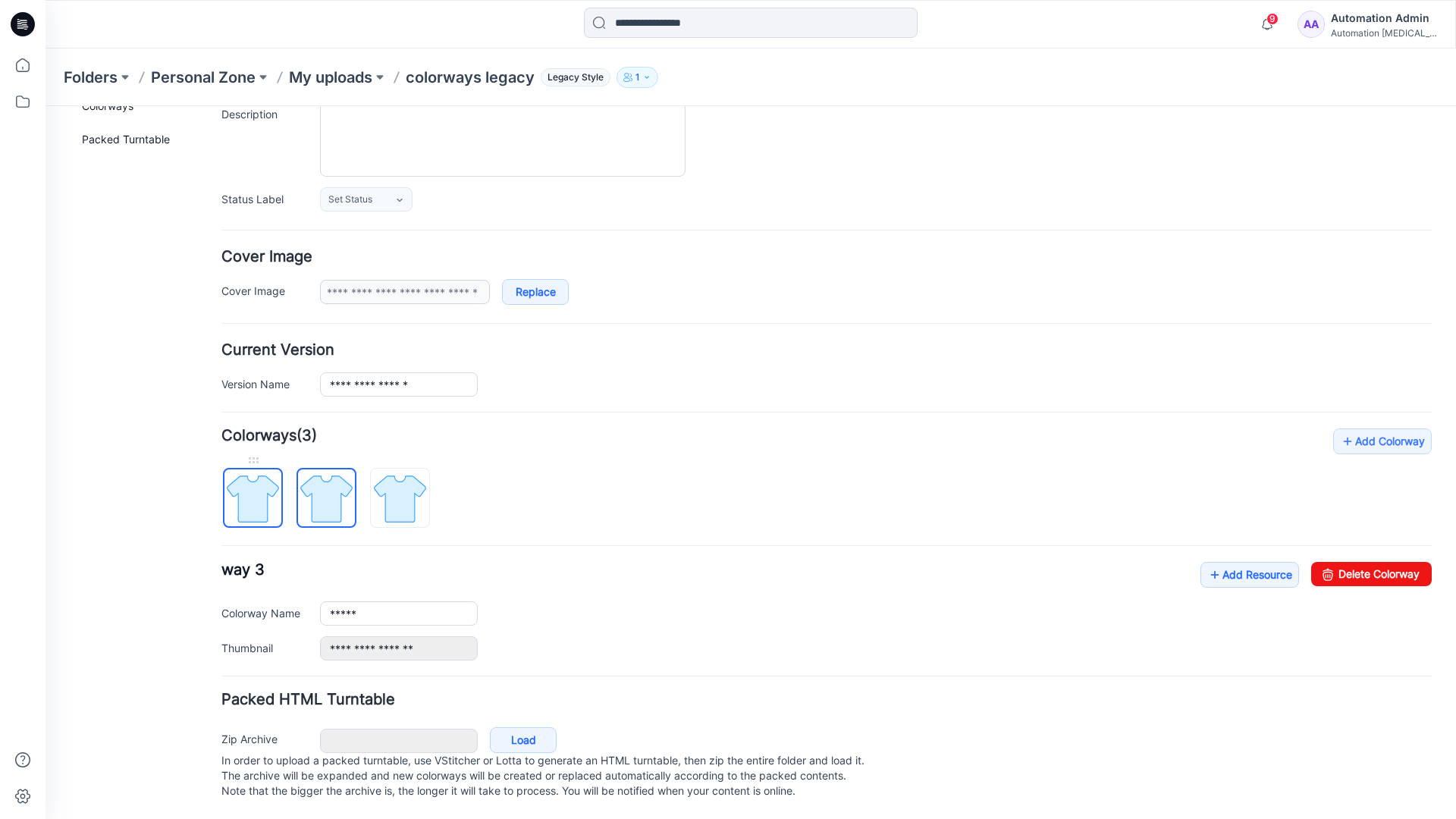
click at [263, 491] on img at bounding box center [253, 498] width 57 height 57
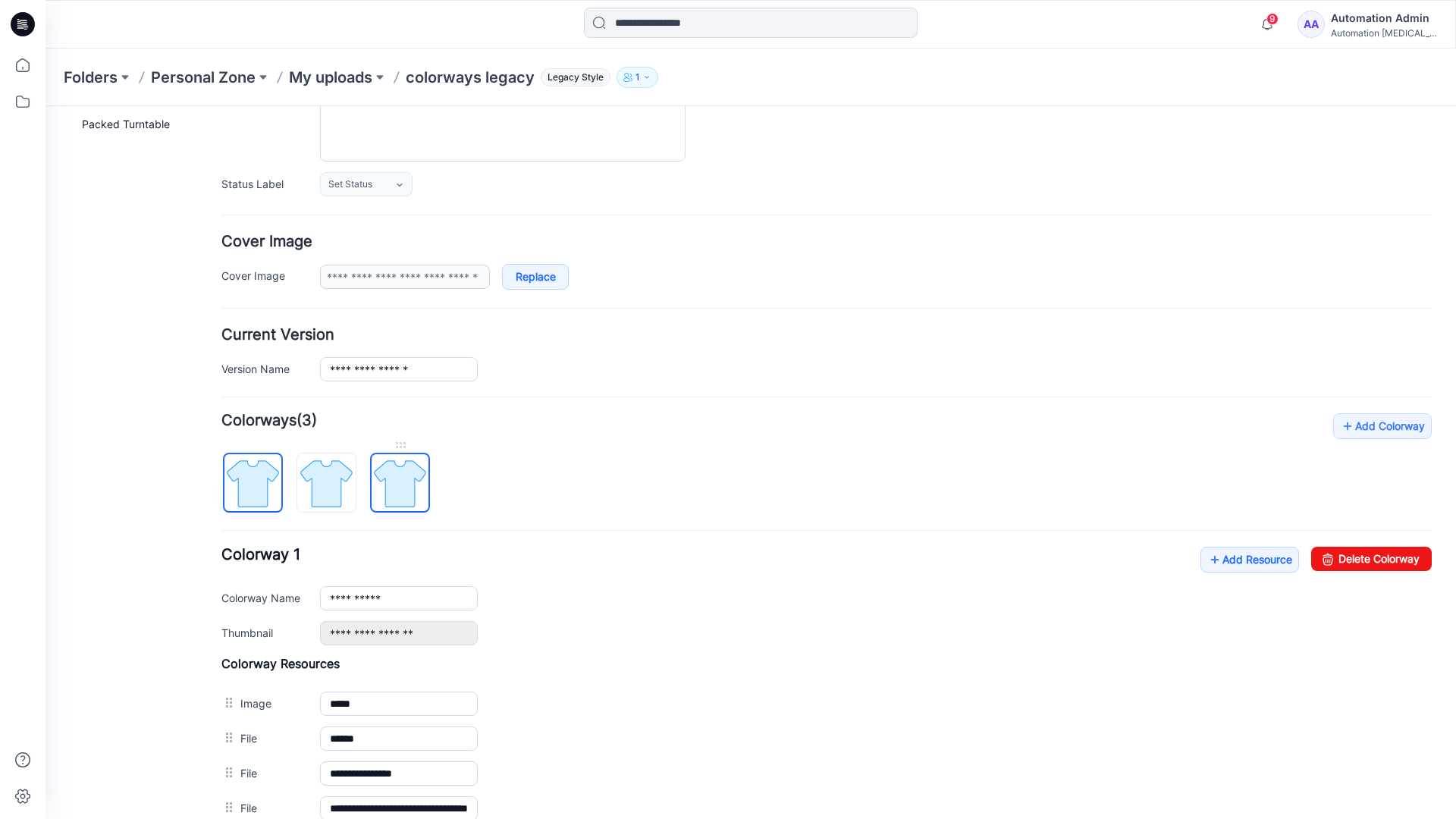
click at [397, 482] on img at bounding box center [400, 483] width 57 height 57
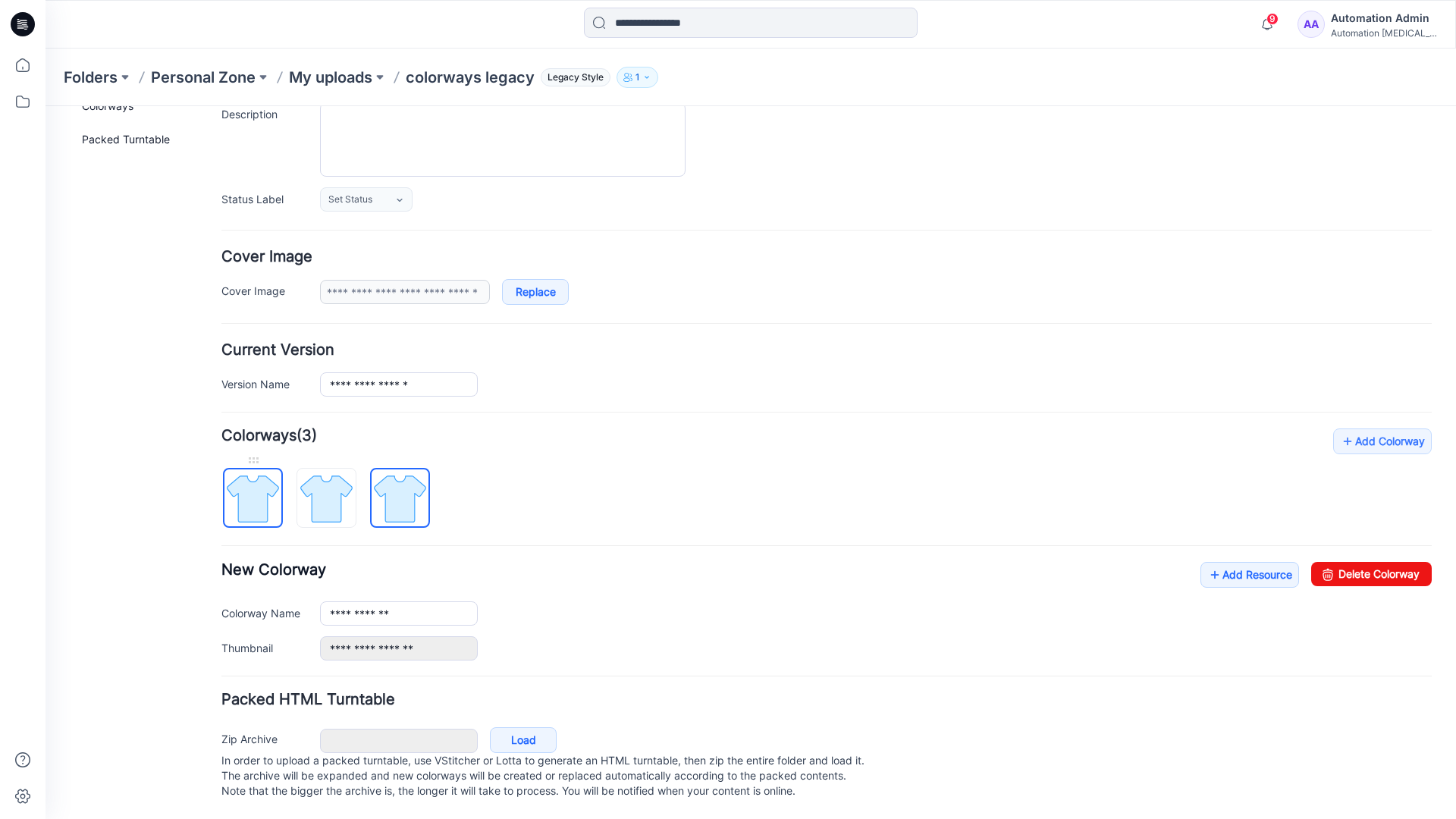
click at [269, 482] on img at bounding box center [253, 498] width 57 height 57
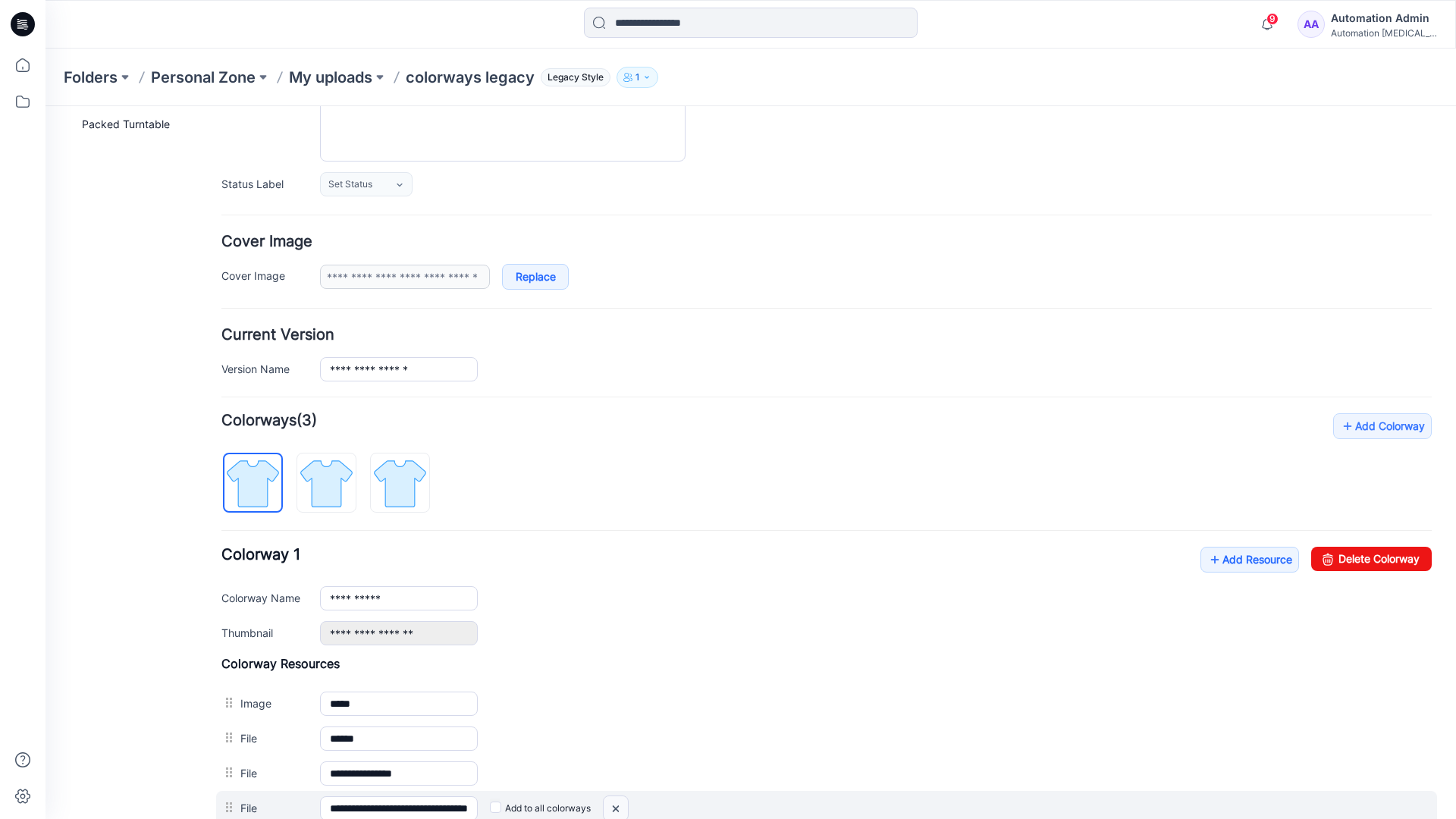
click at [46, 106] on img at bounding box center [46, 106] width 0 height 0
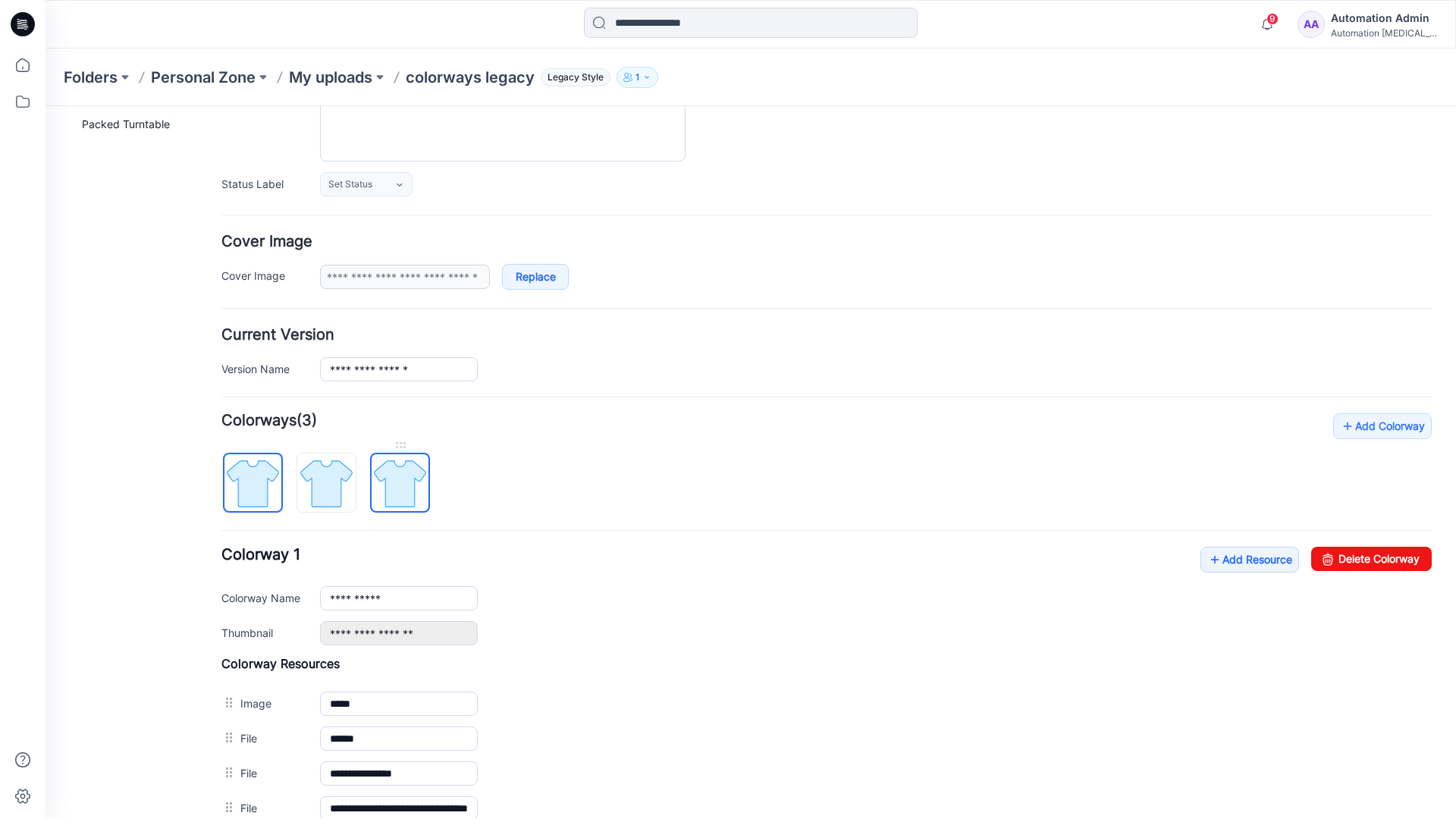
click at [398, 487] on img at bounding box center [400, 483] width 57 height 57
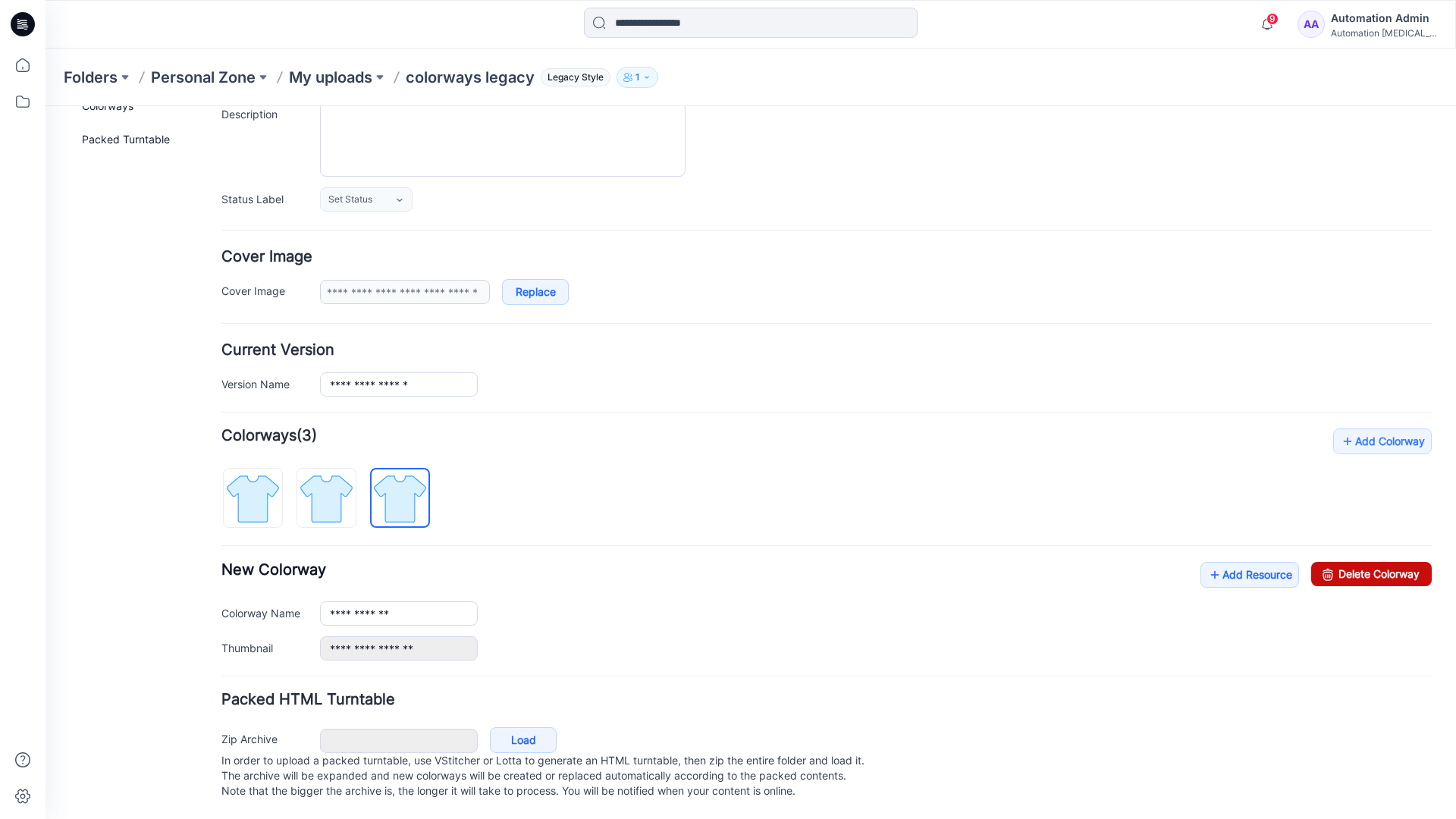
click at [1339, 561] on link "Delete Colorway" at bounding box center [1371, 573] width 120 height 24
click at [350, 475] on img at bounding box center [327, 498] width 57 height 57
click at [1384, 561] on link "Delete Colorway" at bounding box center [1371, 573] width 120 height 24
type input "**********"
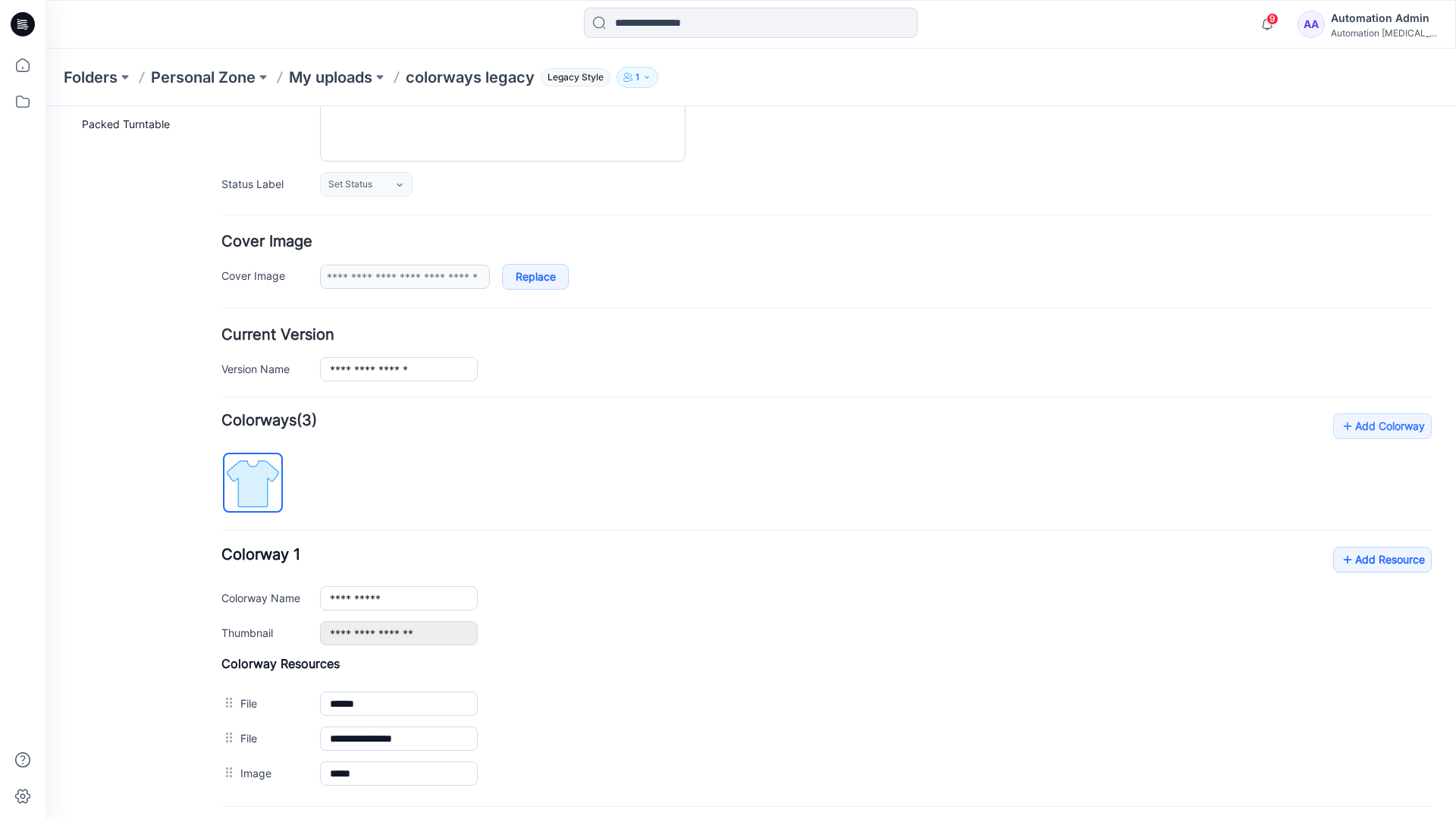
scroll to position [0, 0]
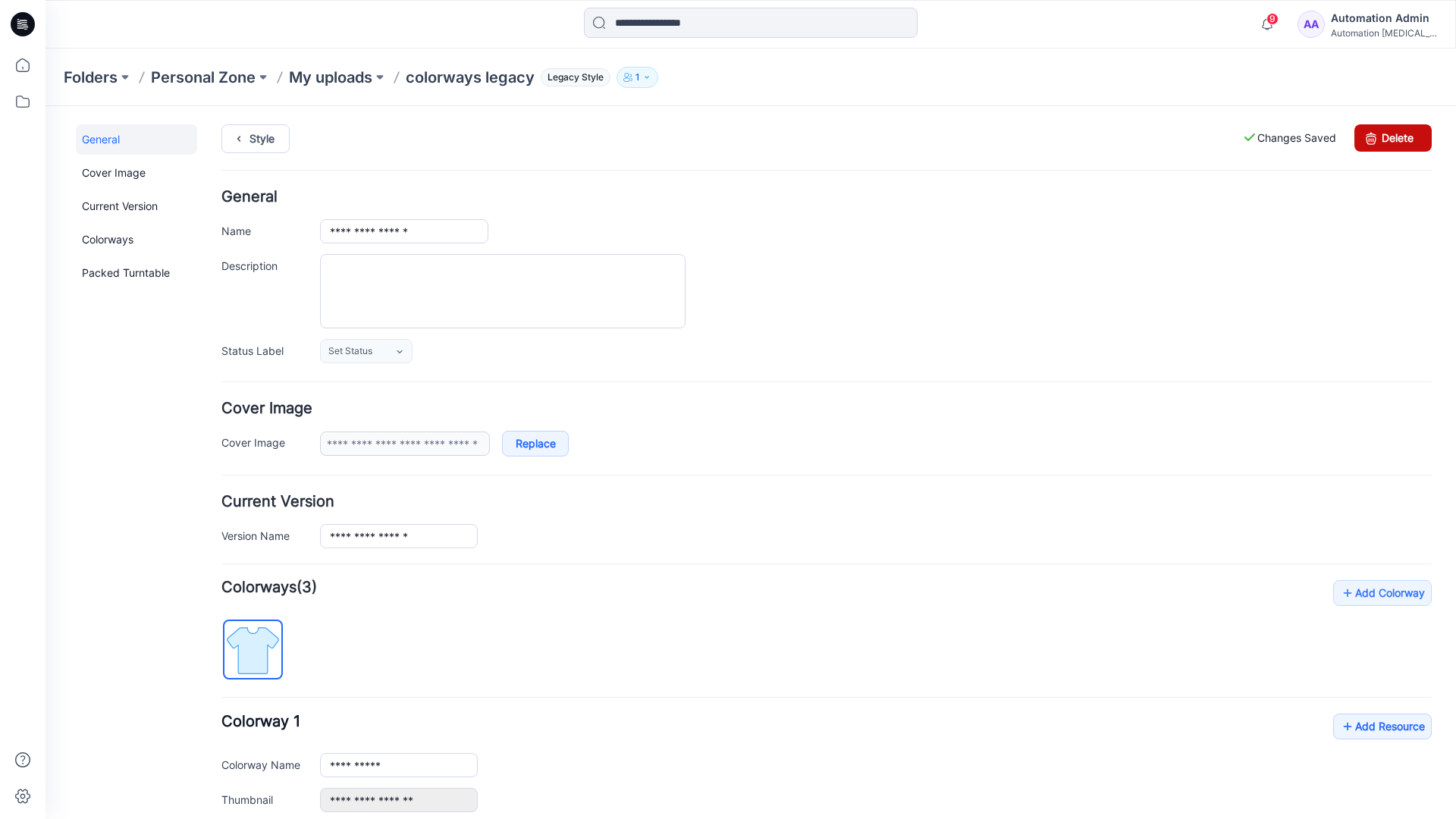
click at [1393, 138] on link "Delete" at bounding box center [1393, 138] width 77 height 28
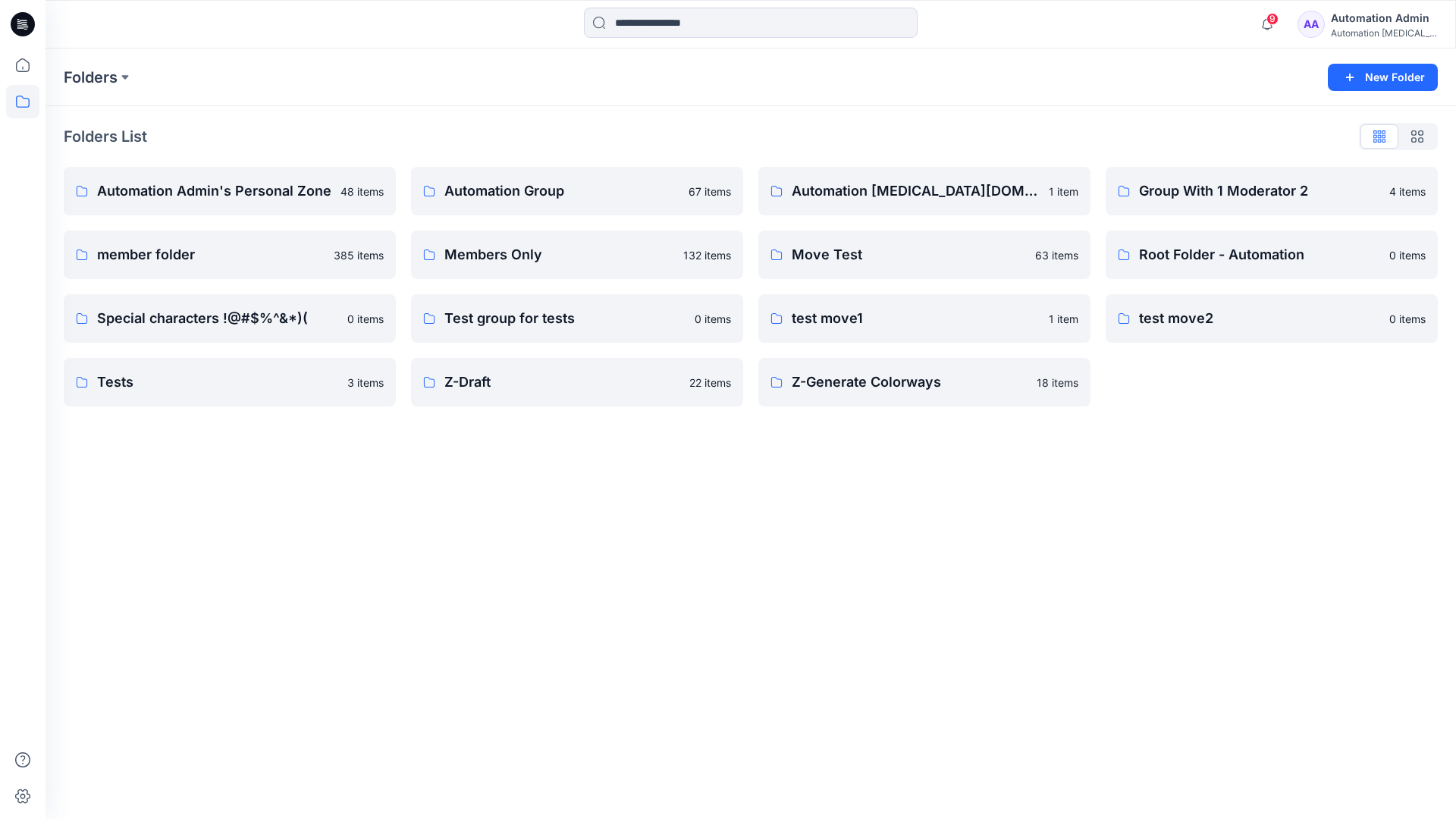
click at [1362, 24] on div "Automation Admin" at bounding box center [1384, 18] width 106 height 18
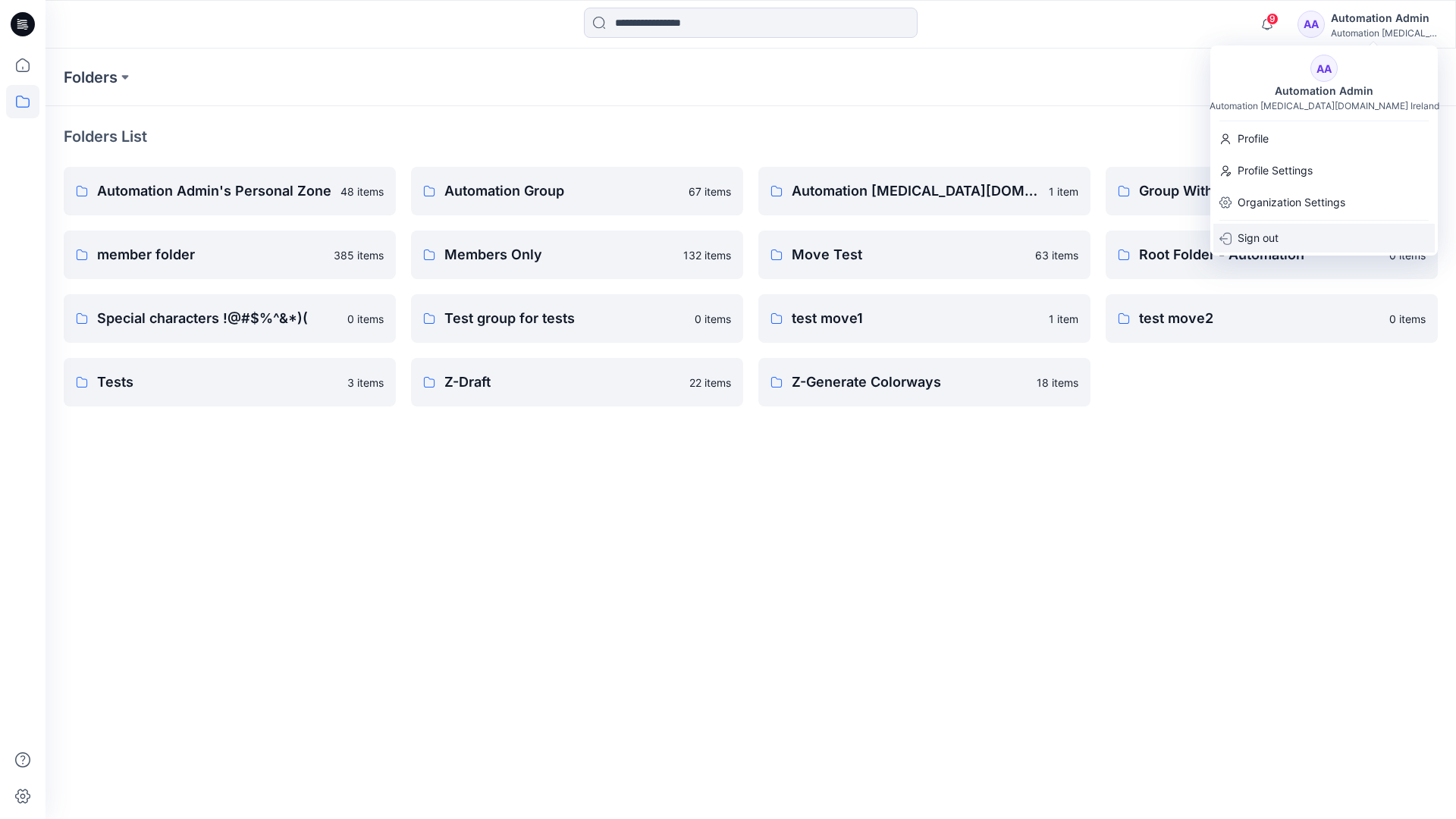
click at [1262, 247] on p "Sign out" at bounding box center [1258, 238] width 41 height 28
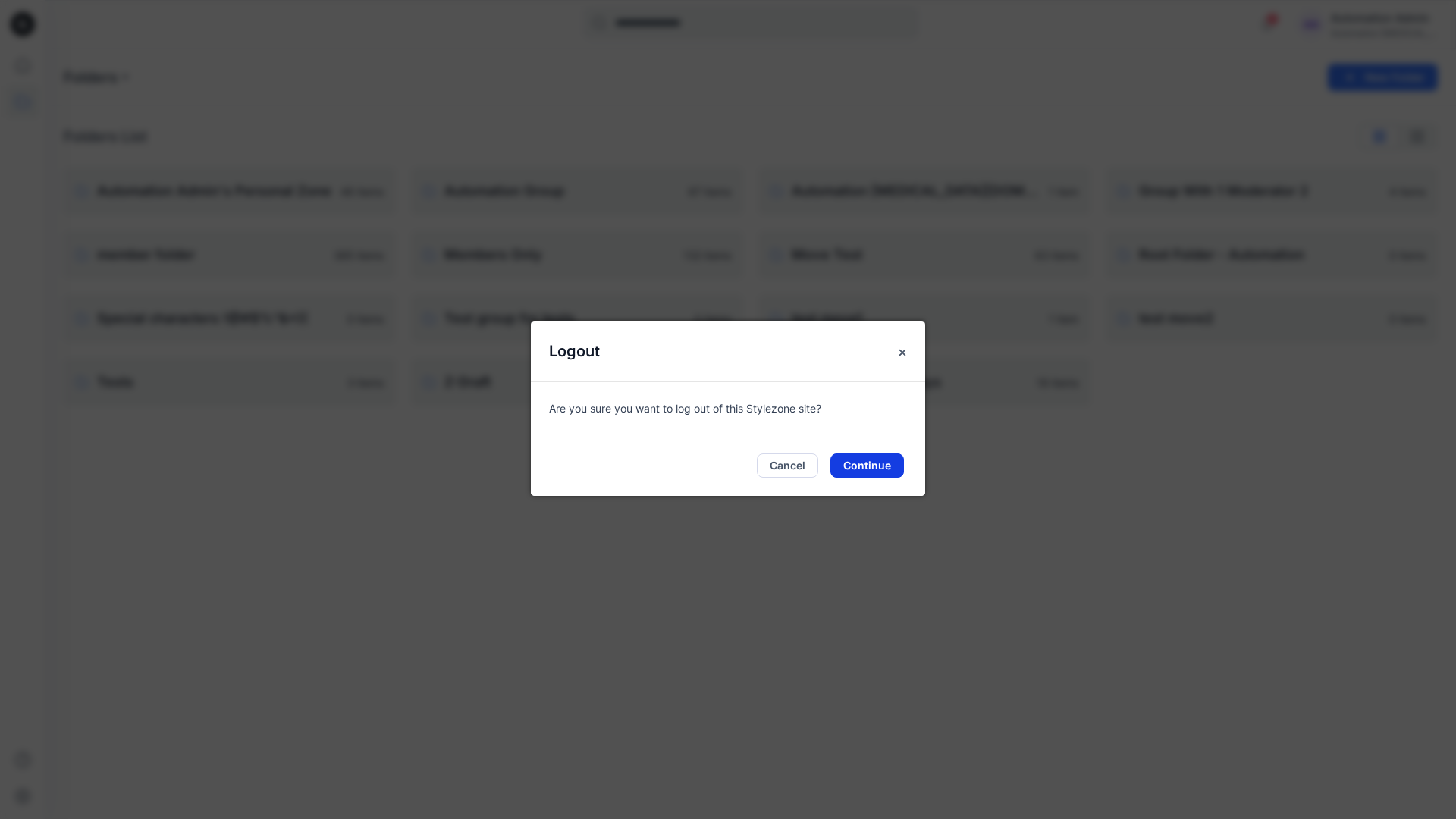
click at [883, 458] on button "Continue" at bounding box center [867, 465] width 73 height 24
